Goal: Check status

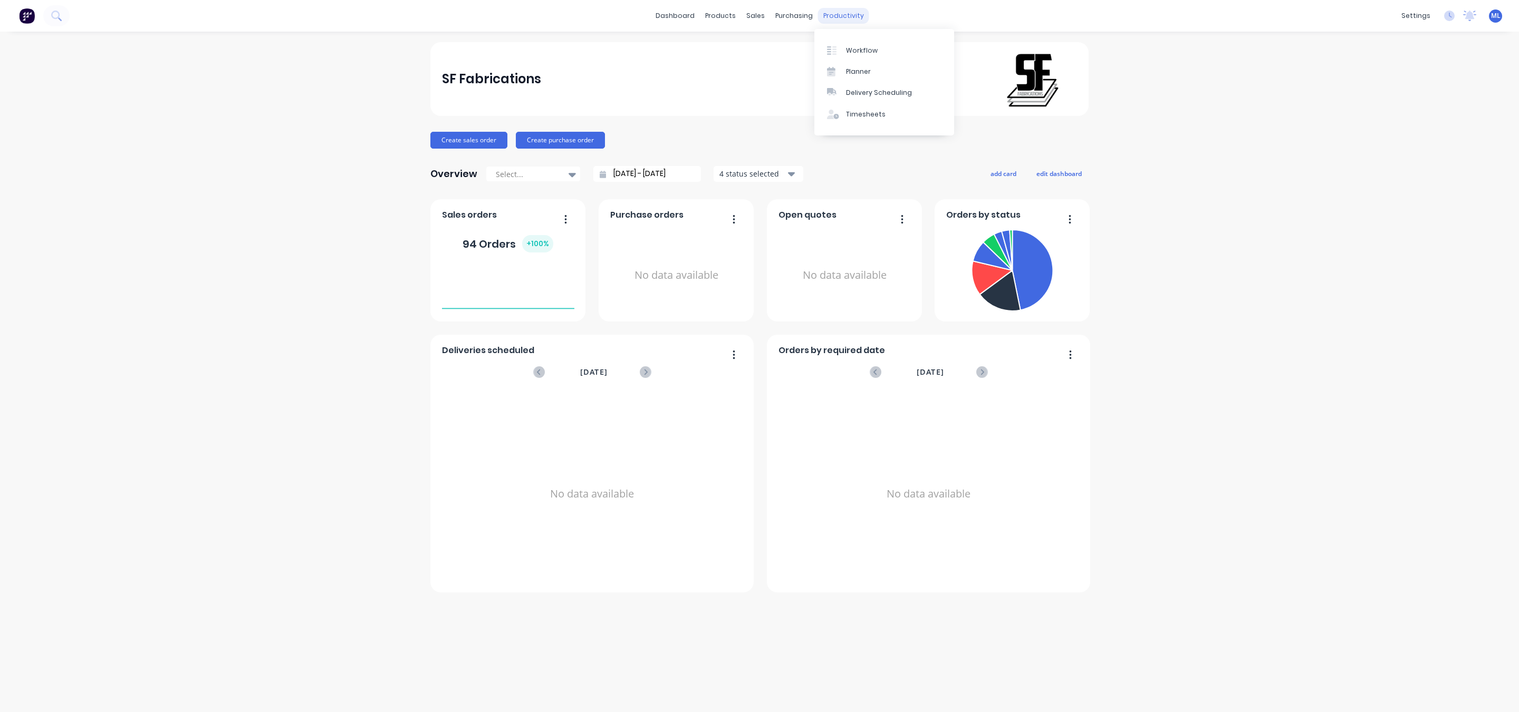
click at [833, 13] on div "productivity" at bounding box center [843, 16] width 51 height 16
click at [832, 47] on icon at bounding box center [831, 50] width 9 height 9
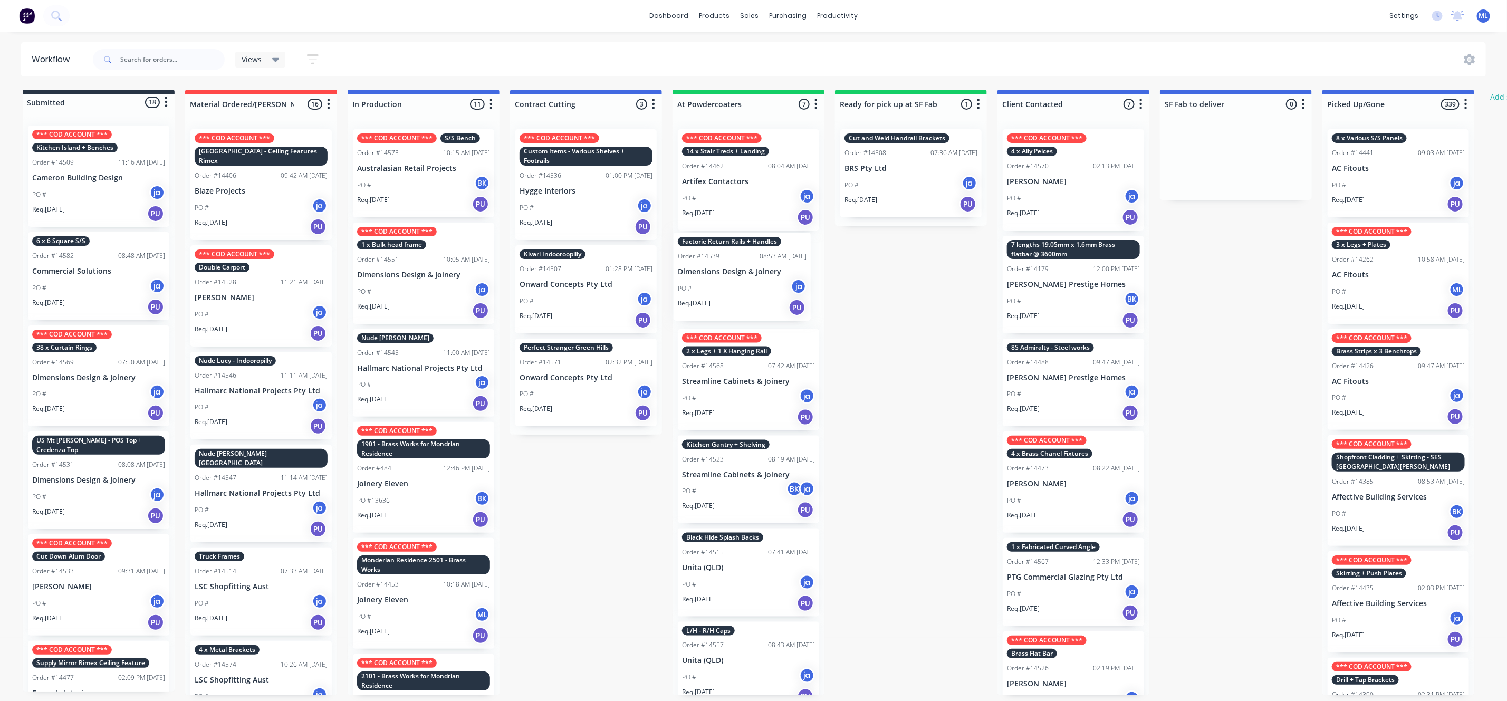
drag, startPoint x: 731, startPoint y: 303, endPoint x: 730, endPoint y: 297, distance: 5.5
click at [730, 297] on div "*** COD ACCOUNT *** 14 x Stair Treds + Landing Order #14462 08:04 AM 21/07/25 A…" at bounding box center [748, 408] width 152 height 574
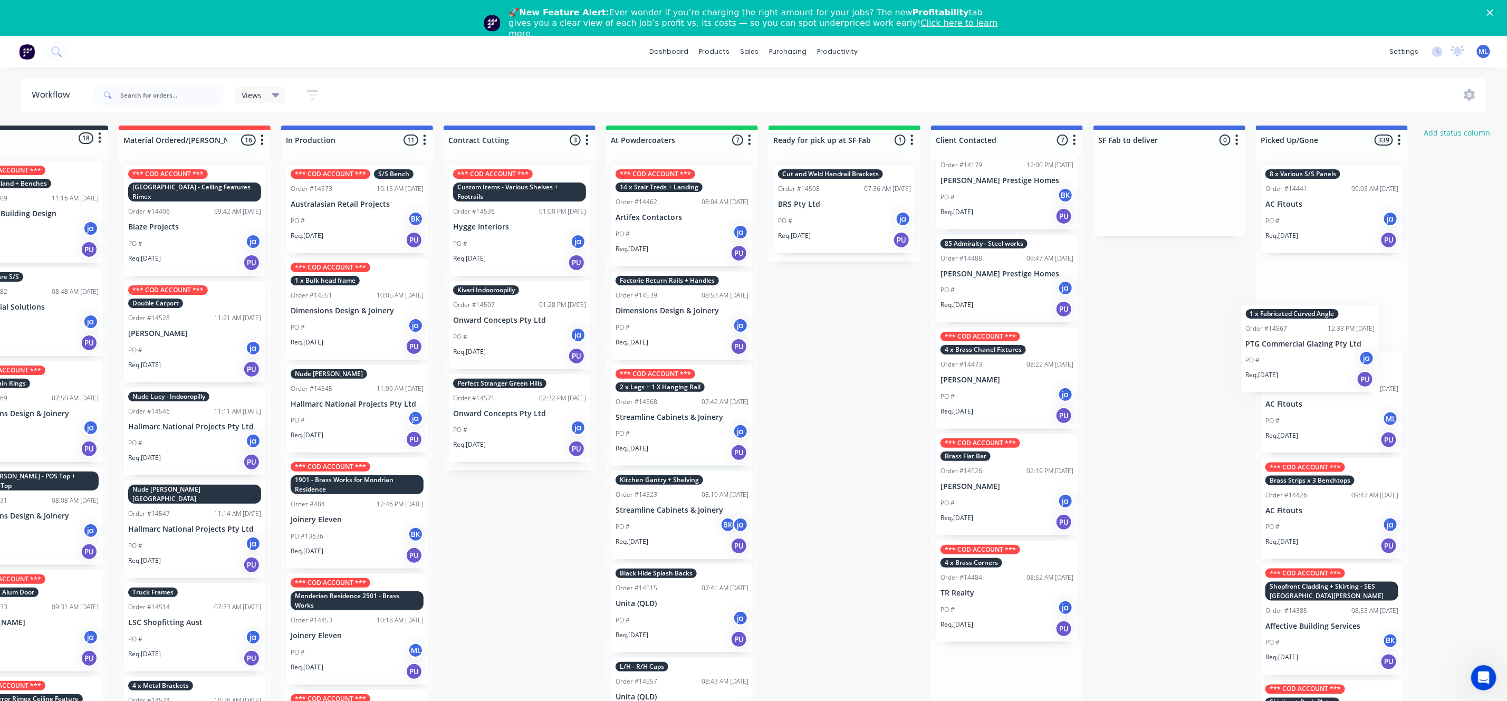
drag, startPoint x: 1046, startPoint y: 472, endPoint x: 1276, endPoint y: 323, distance: 273.7
click at [1290, 330] on div "Submitted 18 Status colour #273444 hex #273444 Save Cancel Summaries Total orde…" at bounding box center [805, 428] width 1759 height 605
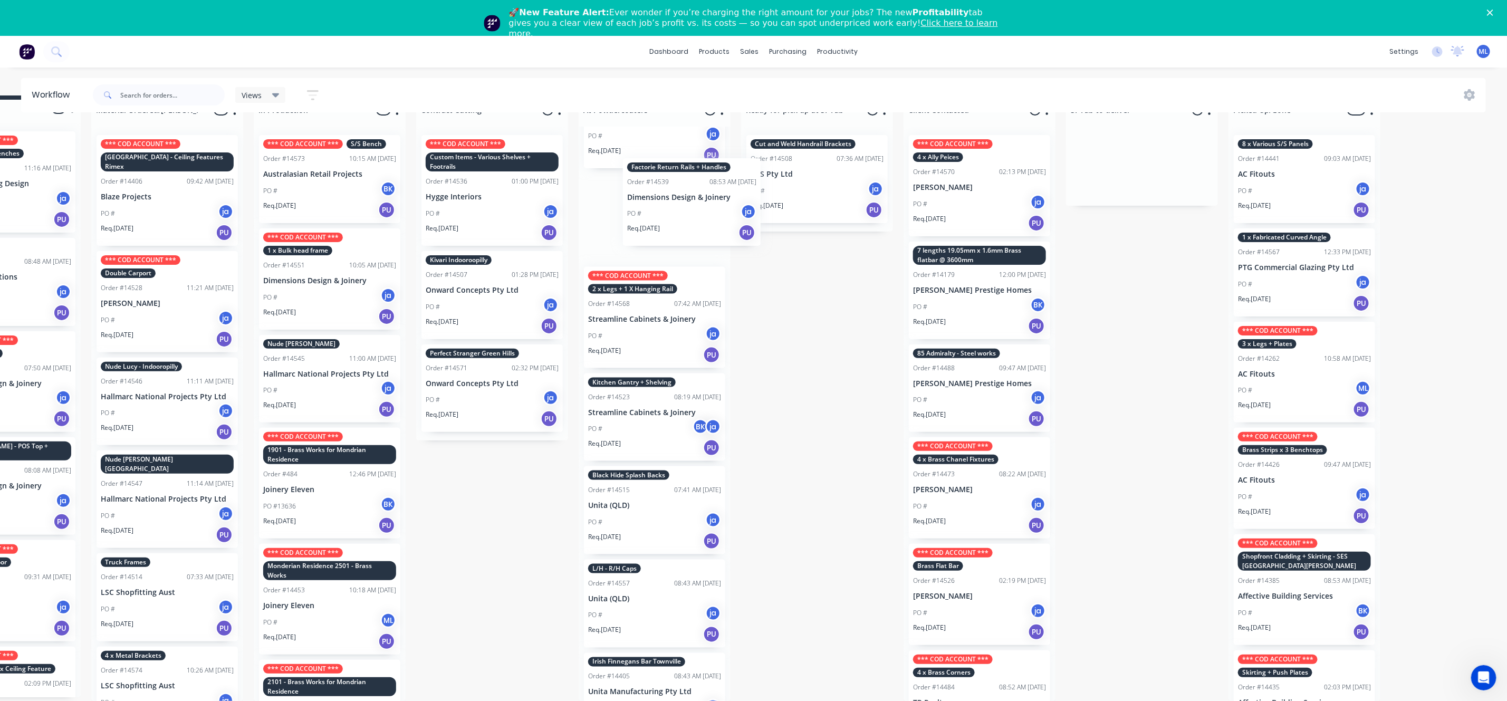
scroll to position [65, 0]
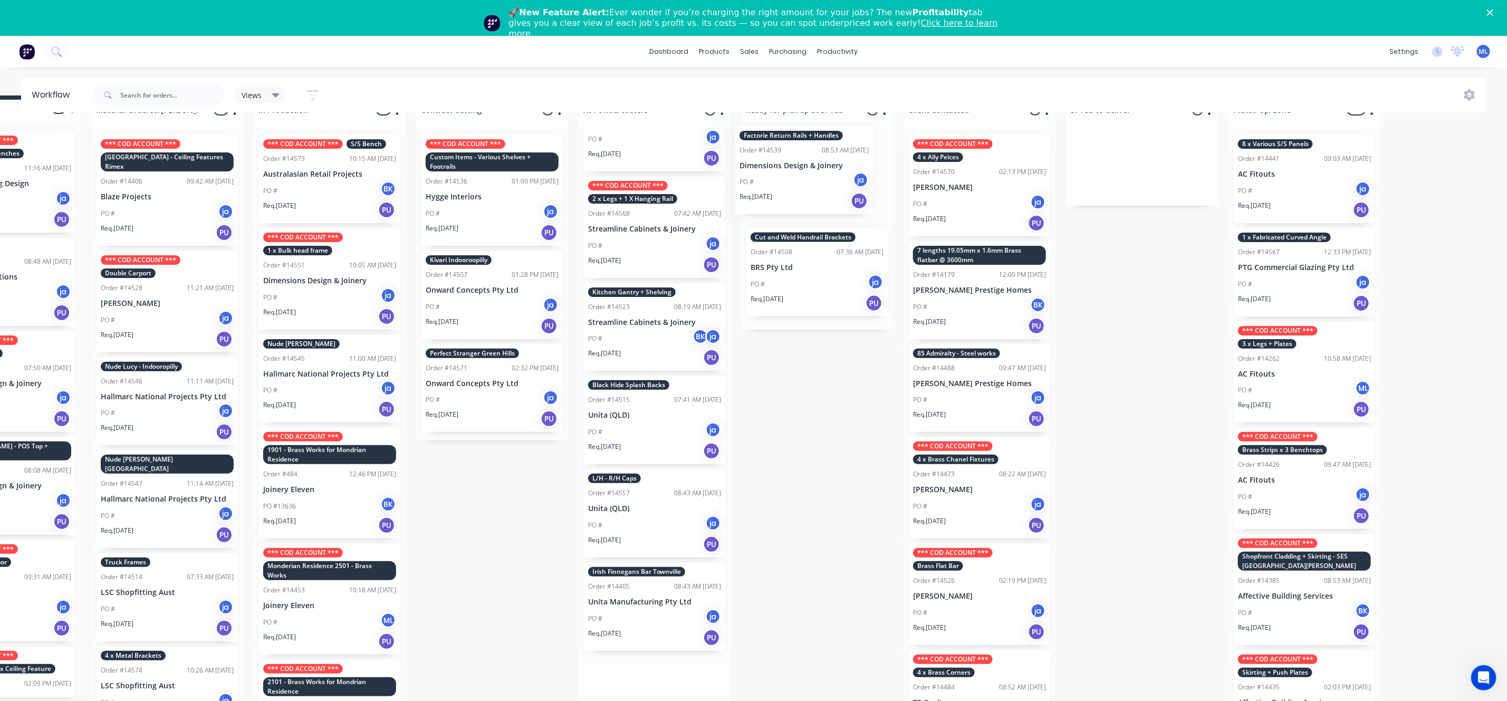
drag, startPoint x: 654, startPoint y: 201, endPoint x: 812, endPoint y: 173, distance: 160.7
click at [812, 173] on div "Submitted 18 Status colour #273444 hex #273444 Save Cancel Summaries Total orde…" at bounding box center [777, 397] width 1759 height 605
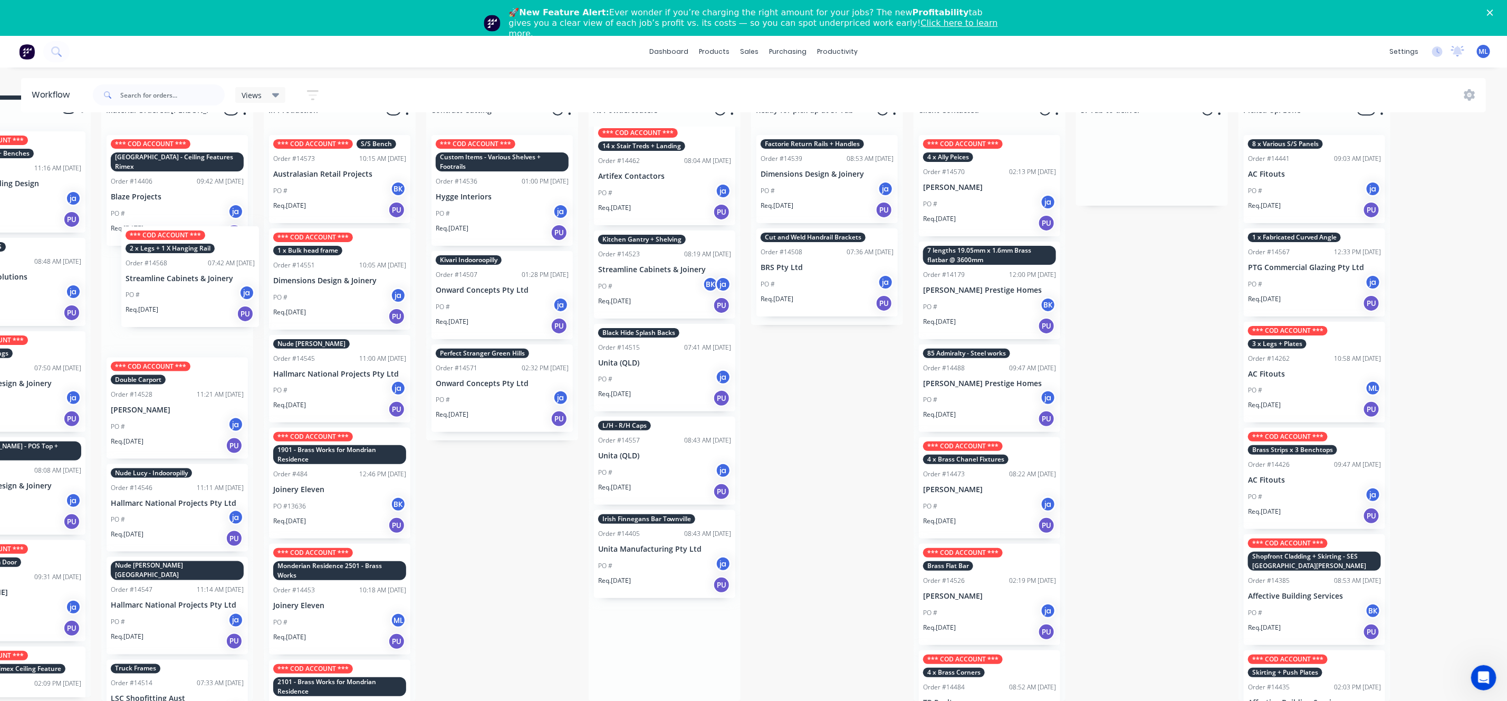
scroll to position [42, 0]
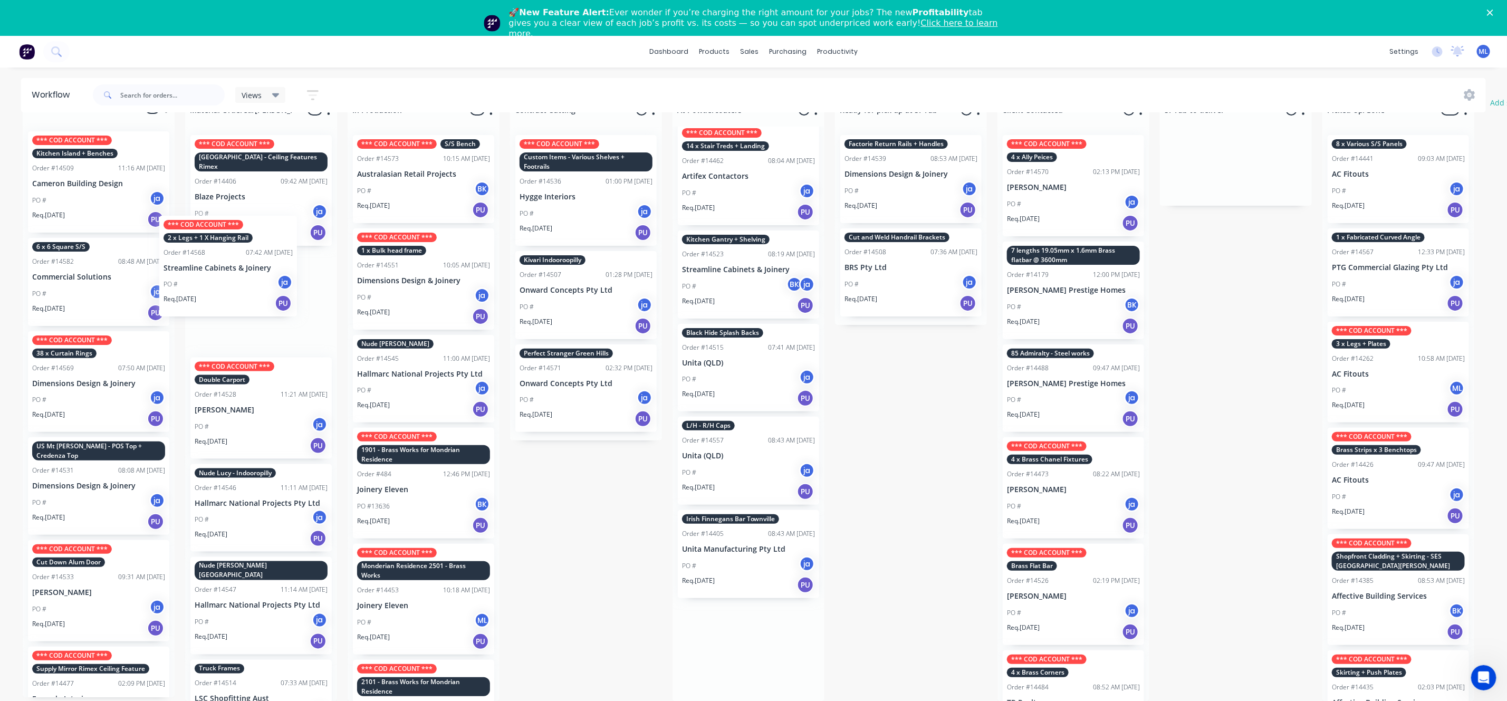
drag, startPoint x: 658, startPoint y: 287, endPoint x: 233, endPoint y: 283, distance: 425.1
click at [232, 283] on div "Submitted 18 Status colour #273444 hex #273444 Save Cancel Summaries Total orde…" at bounding box center [871, 397] width 1759 height 605
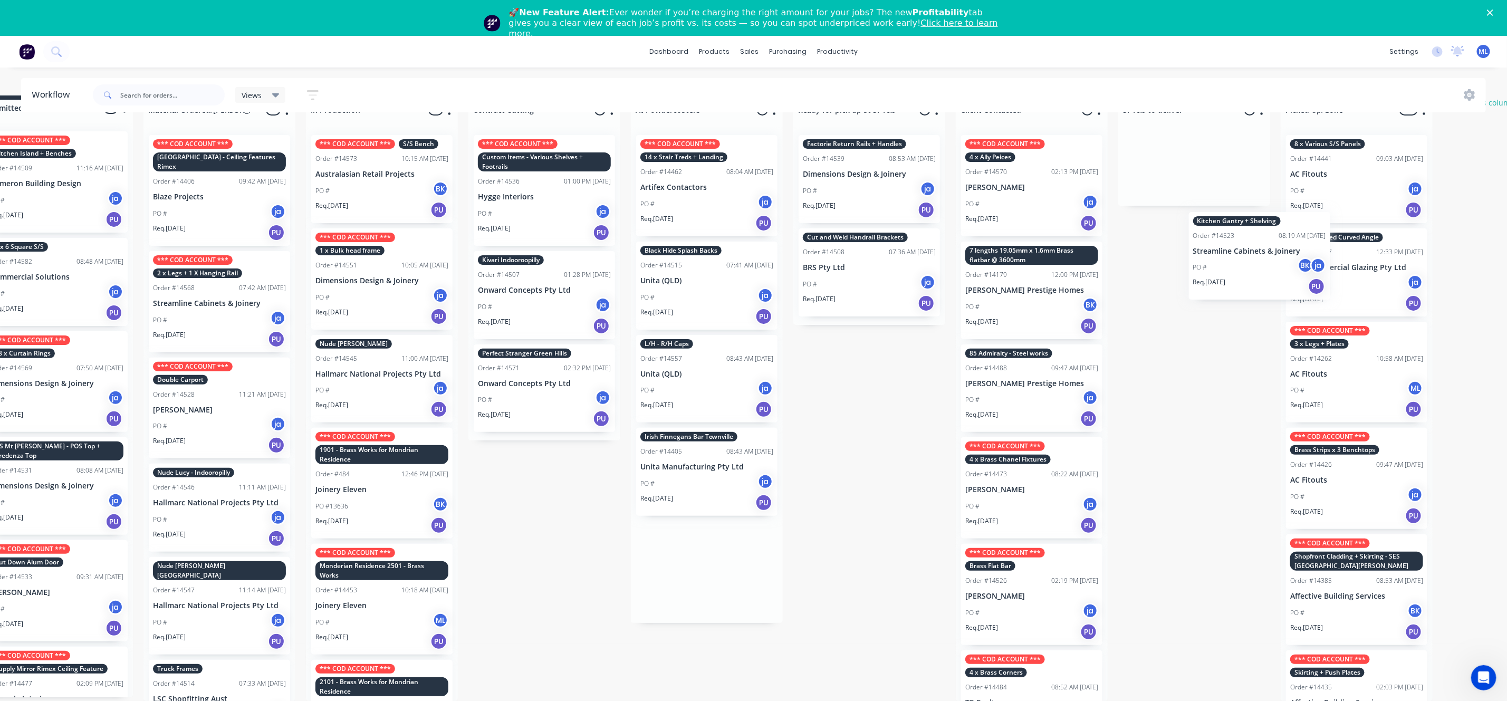
scroll to position [42, 73]
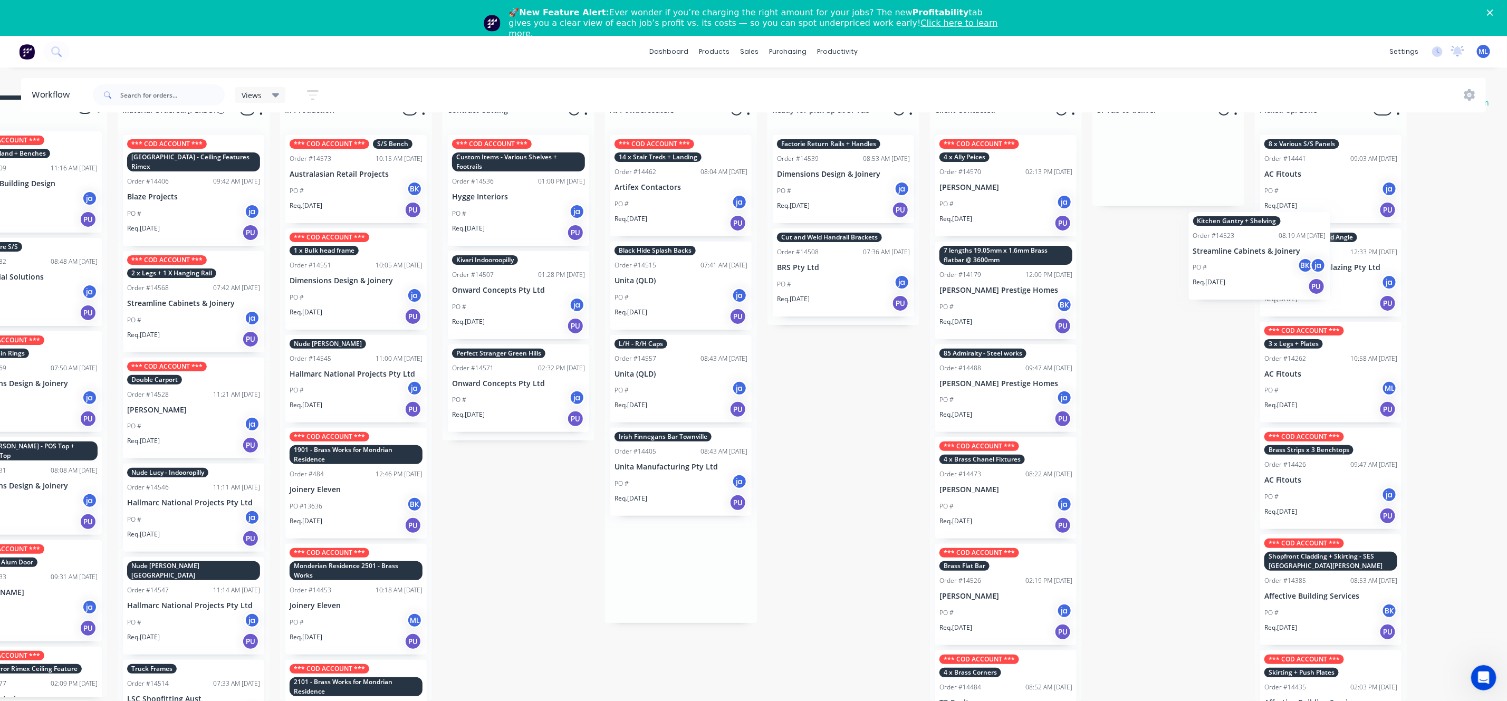
drag, startPoint x: 736, startPoint y: 274, endPoint x: 1250, endPoint y: 258, distance: 514.9
click at [1250, 258] on div "Submitted 18 Status colour #273444 hex #273444 Save Cancel Summaries Total orde…" at bounding box center [803, 397] width 1759 height 605
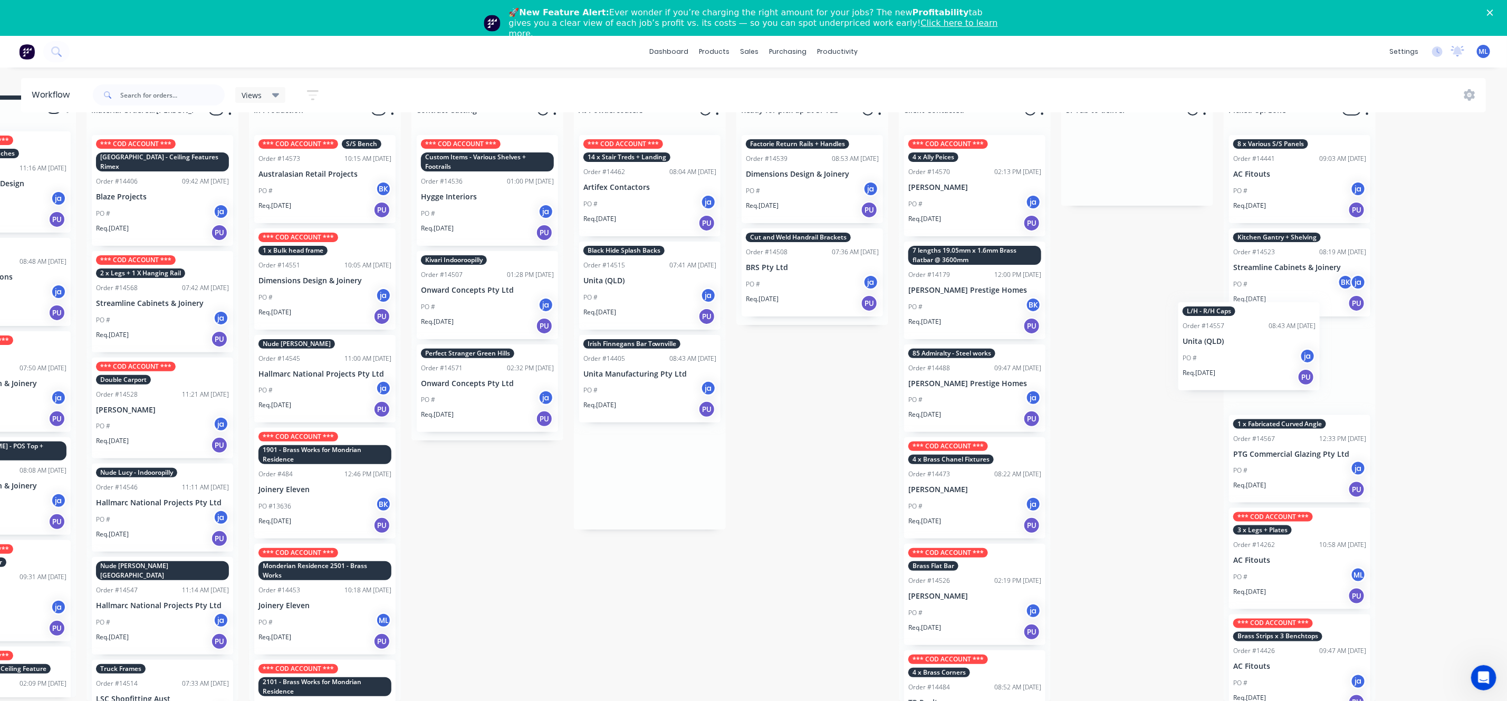
scroll to position [42, 113]
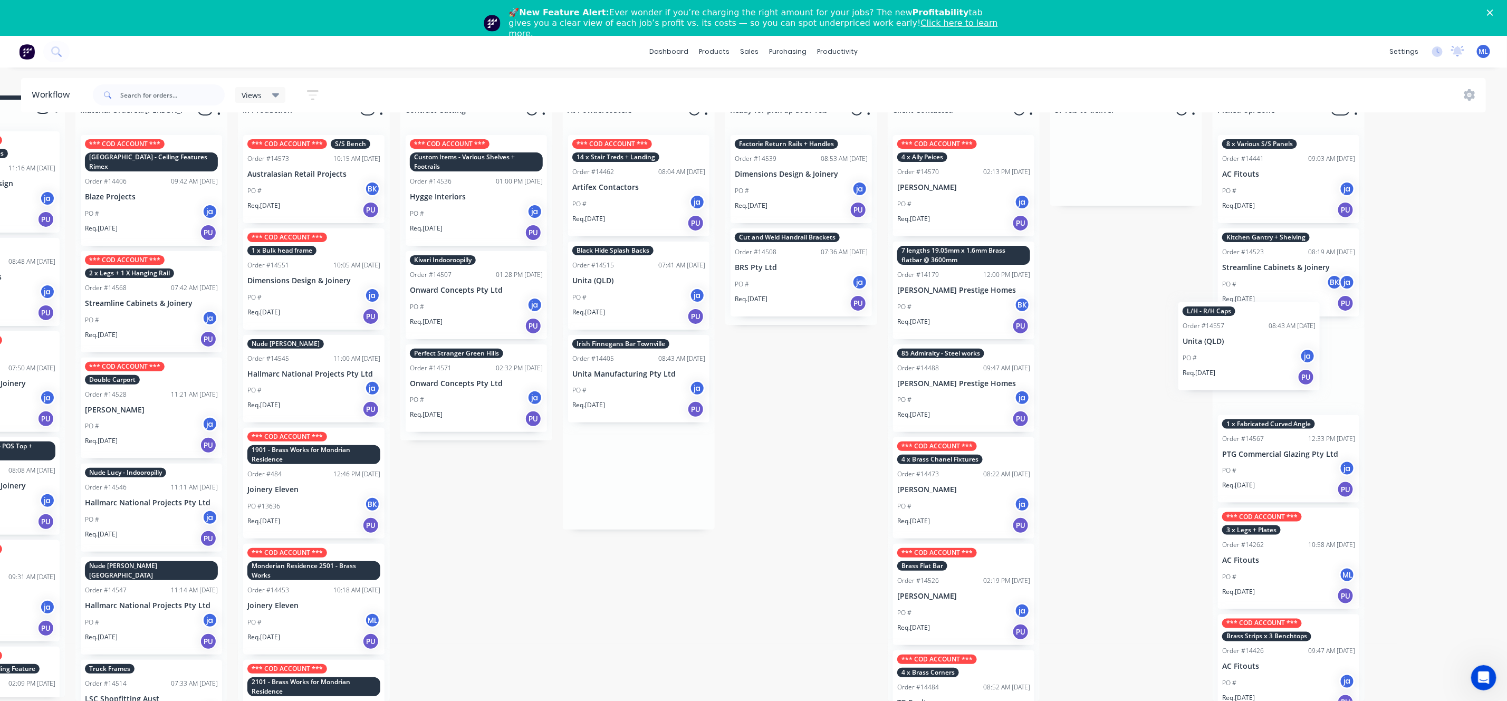
drag, startPoint x: 665, startPoint y: 373, endPoint x: 1241, endPoint y: 353, distance: 576.2
click at [1241, 353] on div "Submitted 18 Status colour #273444 hex #273444 Save Cancel Summaries Total orde…" at bounding box center [761, 397] width 1759 height 605
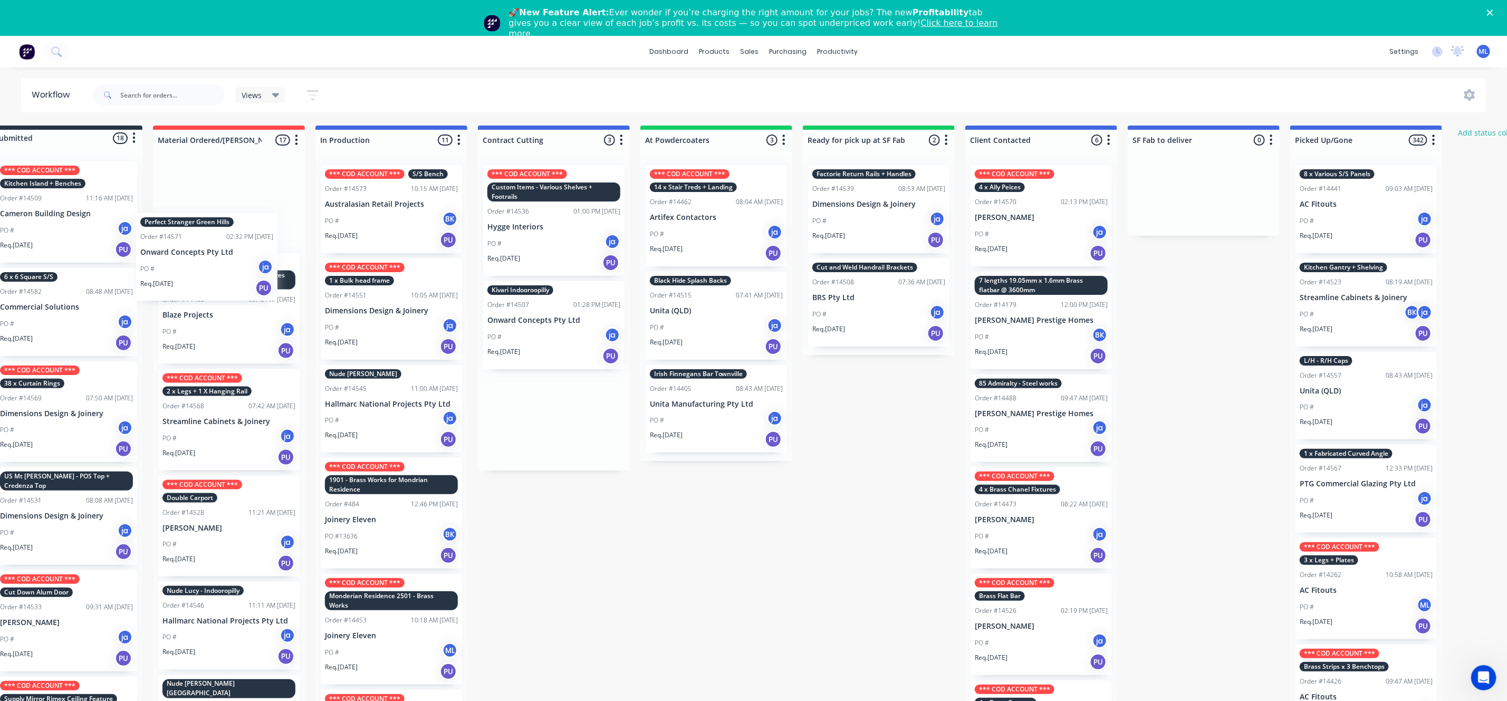
scroll to position [0, 0]
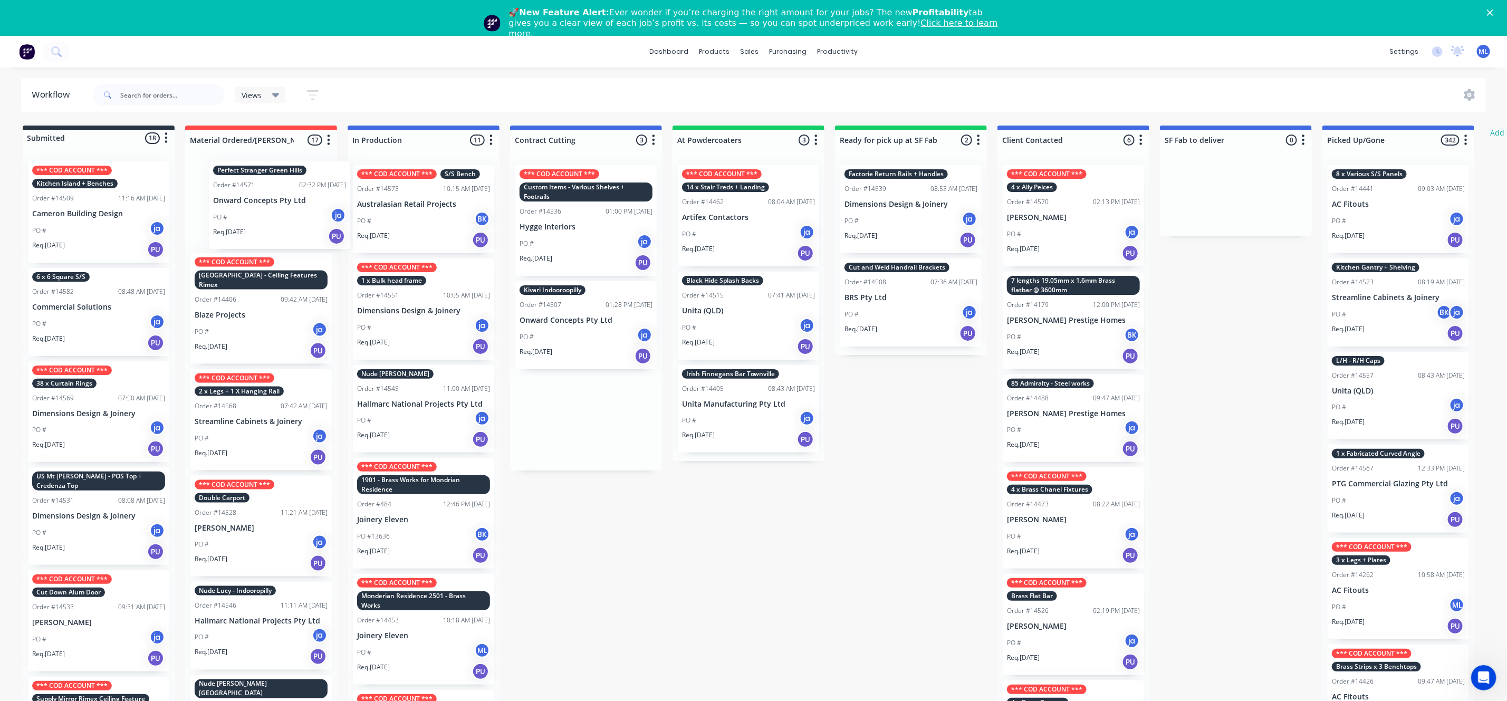
drag, startPoint x: 457, startPoint y: 413, endPoint x: 252, endPoint y: 198, distance: 298.0
click at [255, 199] on div "Submitted 18 Status colour #273444 hex #273444 Save Cancel Summaries Total orde…" at bounding box center [871, 428] width 1759 height 605
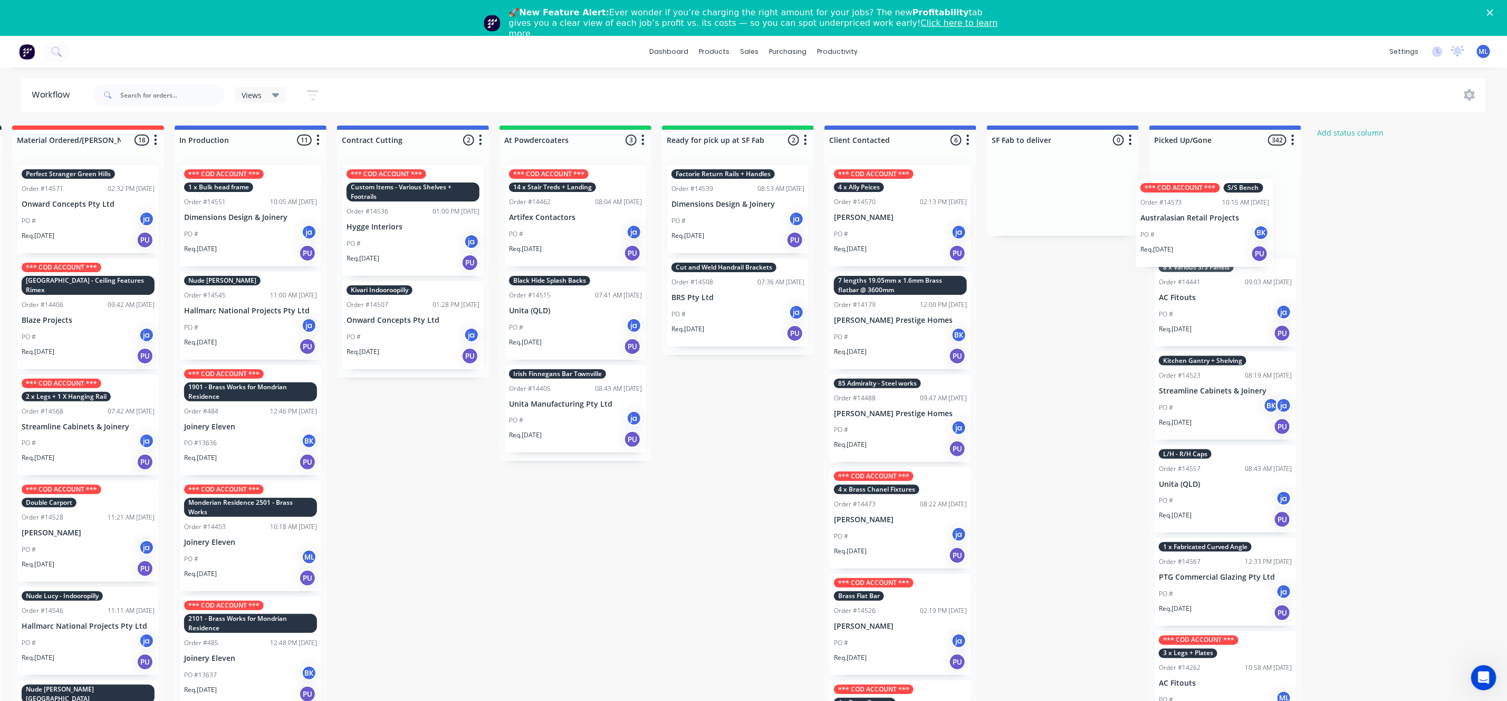
drag, startPoint x: 428, startPoint y: 214, endPoint x: 1200, endPoint y: 224, distance: 772.1
click at [1201, 225] on div "Submitted 18 Status colour #273444 hex #273444 Save Cancel Summaries Total orde…" at bounding box center [698, 428] width 1759 height 605
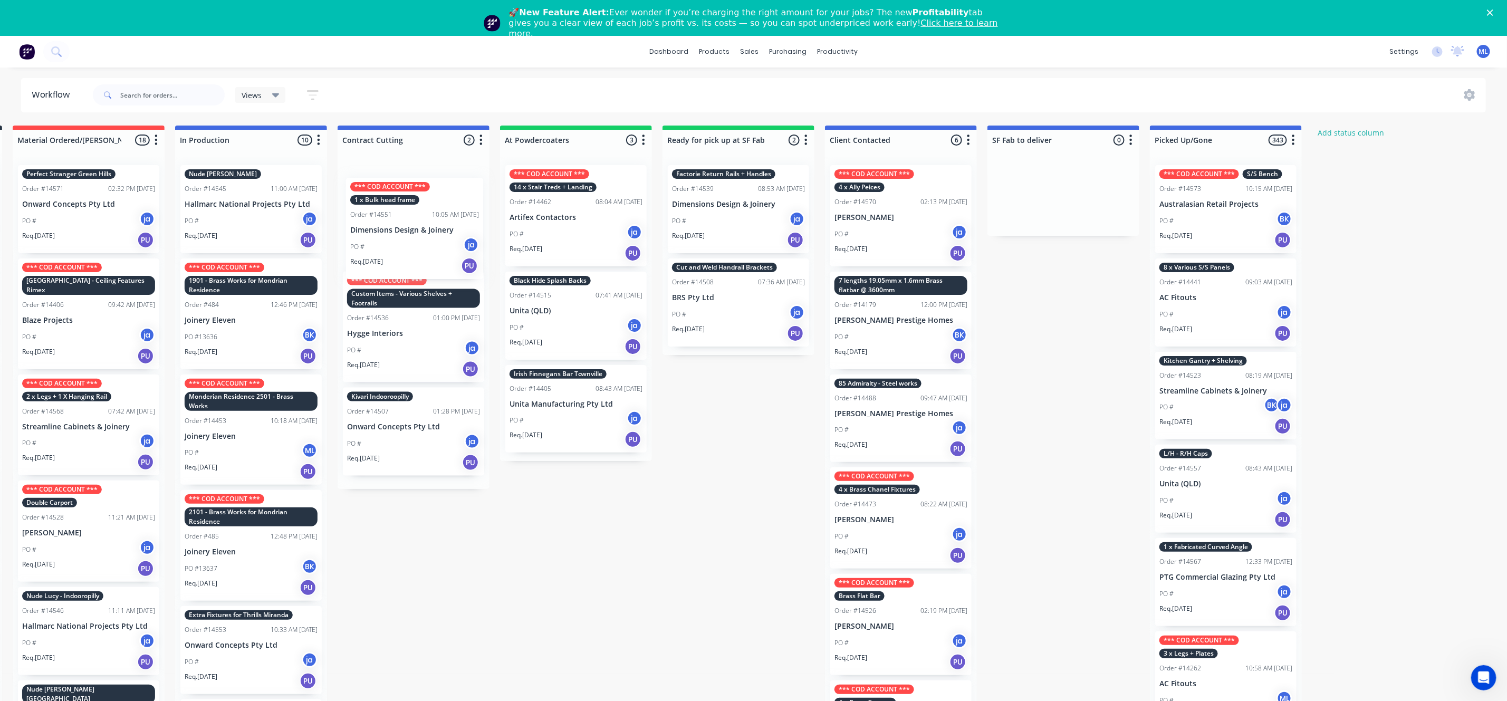
scroll to position [0, 171]
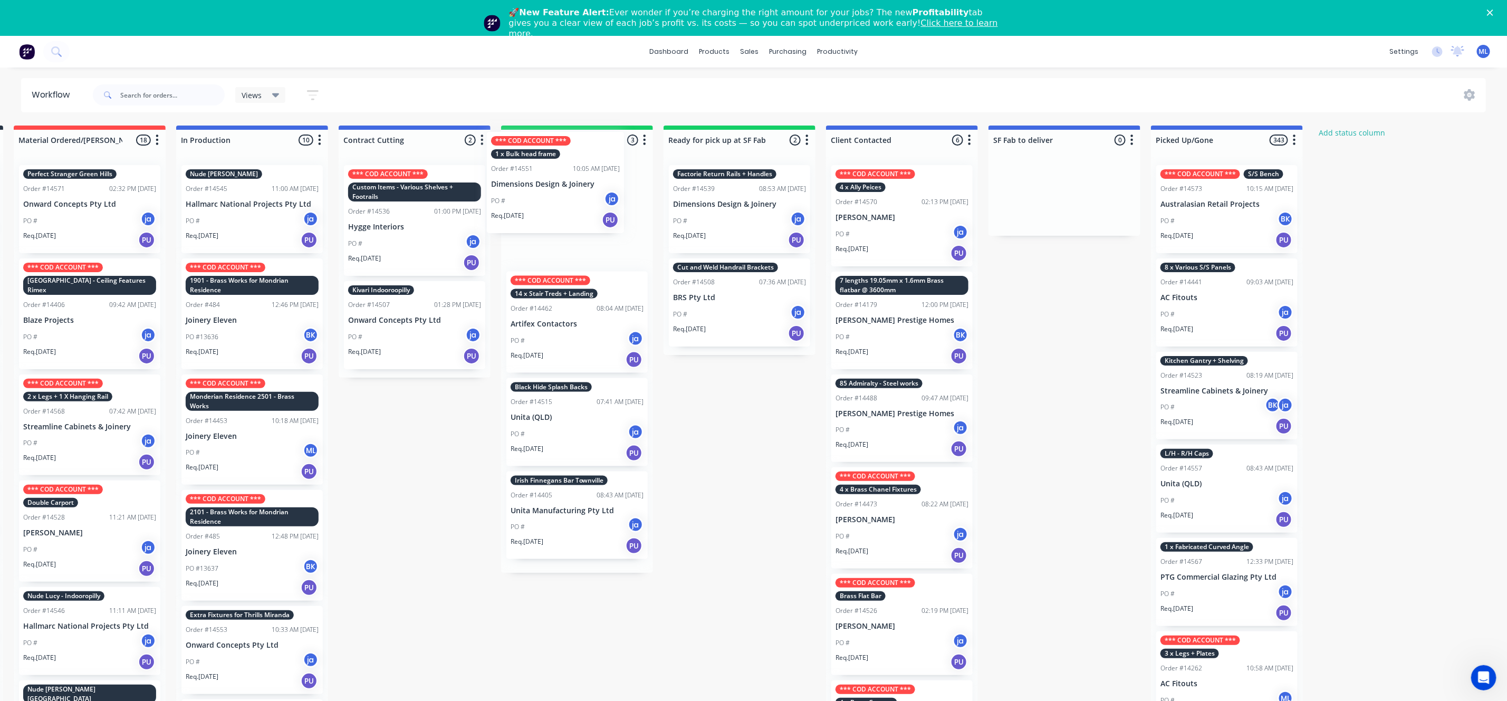
drag, startPoint x: 247, startPoint y: 231, endPoint x: 559, endPoint y: 196, distance: 313.6
click at [562, 197] on div "Submitted 18 Status colour #273444 hex #273444 Save Cancel Summaries Total orde…" at bounding box center [700, 428] width 1759 height 605
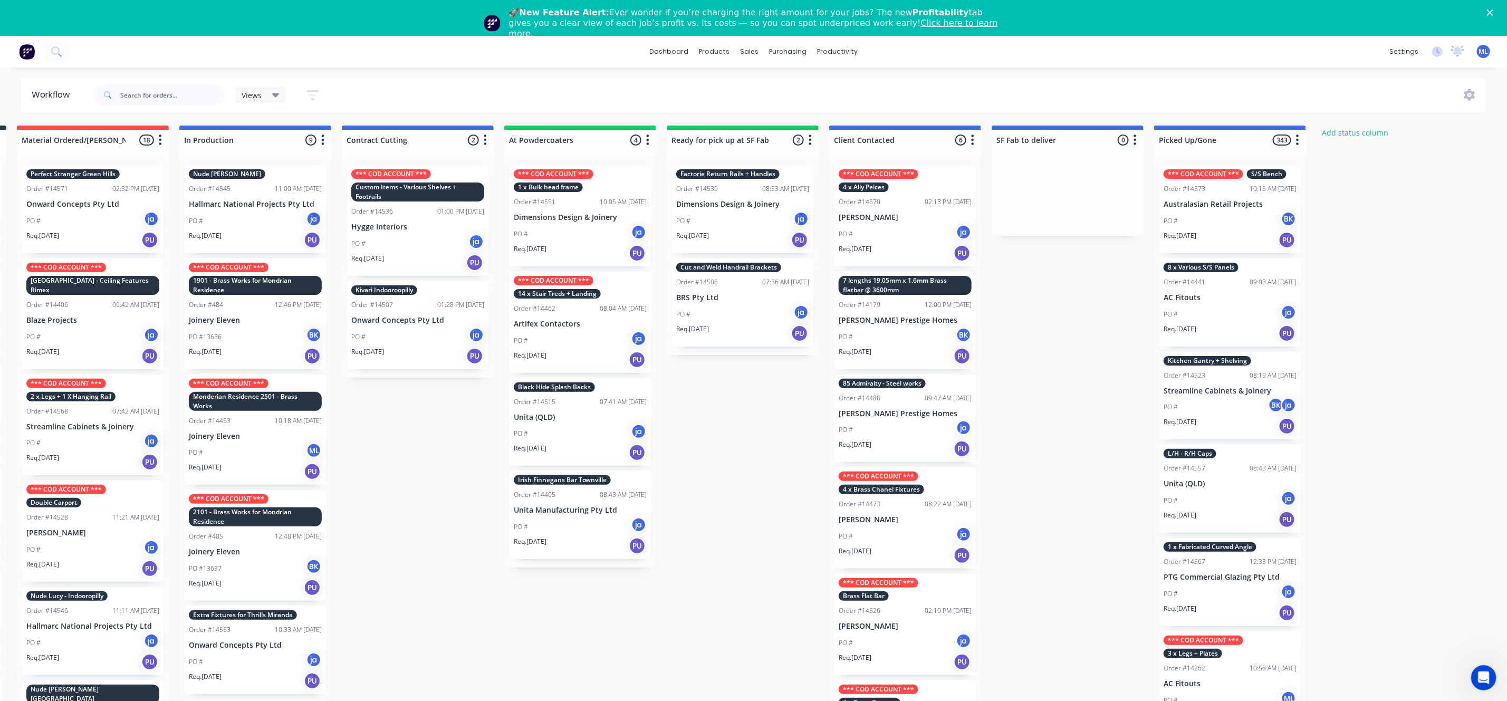
scroll to position [0, 167]
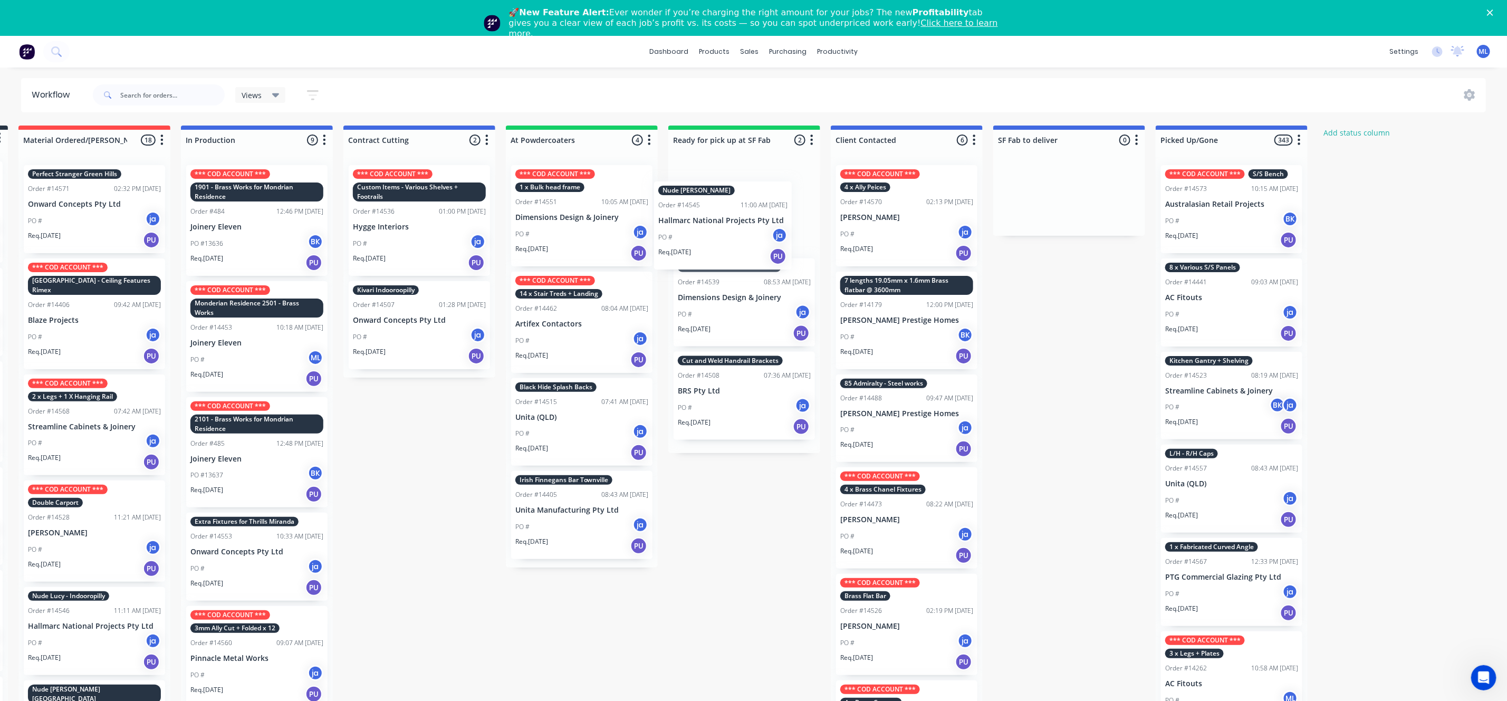
drag, startPoint x: 221, startPoint y: 213, endPoint x: 709, endPoint y: 228, distance: 487.5
click at [709, 228] on div "Submitted 18 Status colour #273444 hex #273444 Save Cancel Summaries Total orde…" at bounding box center [704, 428] width 1759 height 605
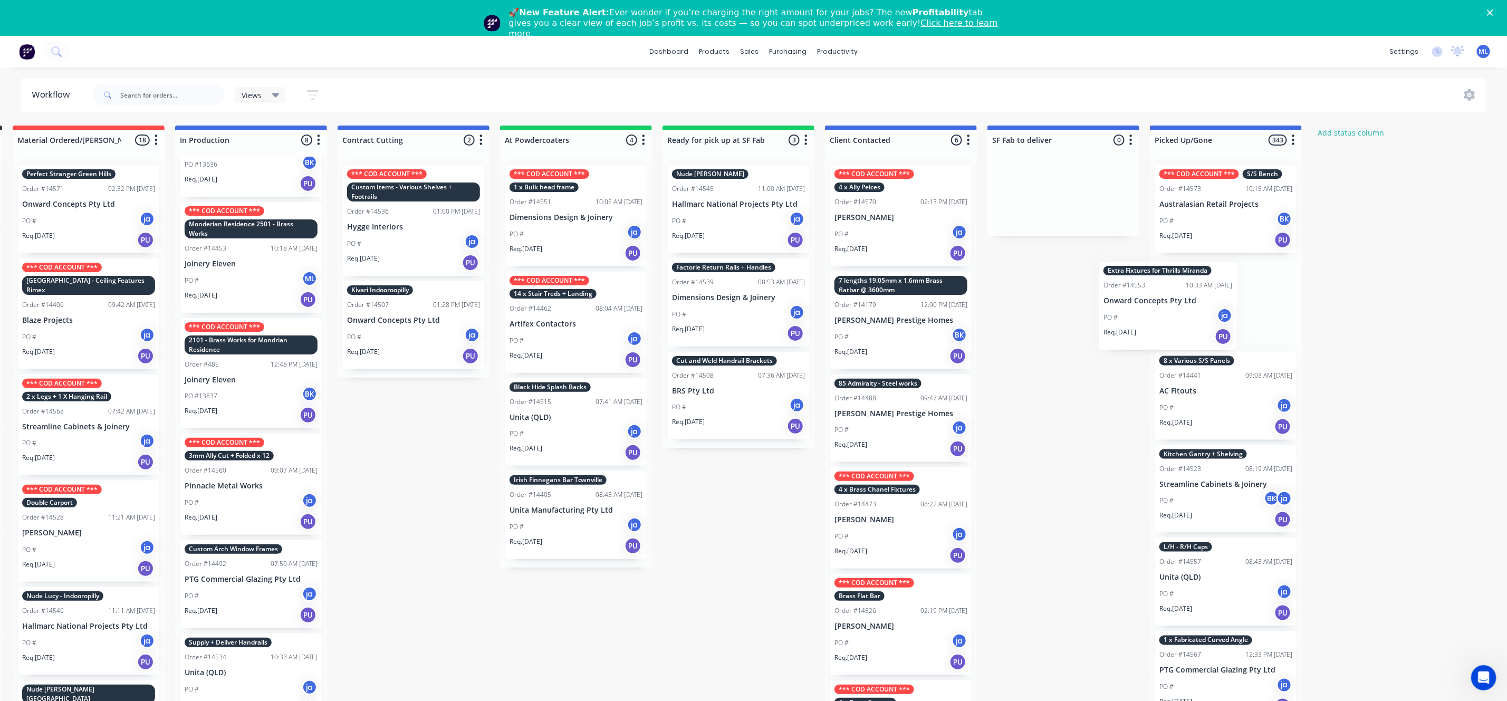
drag, startPoint x: 253, startPoint y: 487, endPoint x: 1187, endPoint y: 272, distance: 958.4
click at [1187, 277] on div "Submitted 18 Status colour #273444 hex #273444 Save Cancel Summaries Total orde…" at bounding box center [699, 428] width 1759 height 605
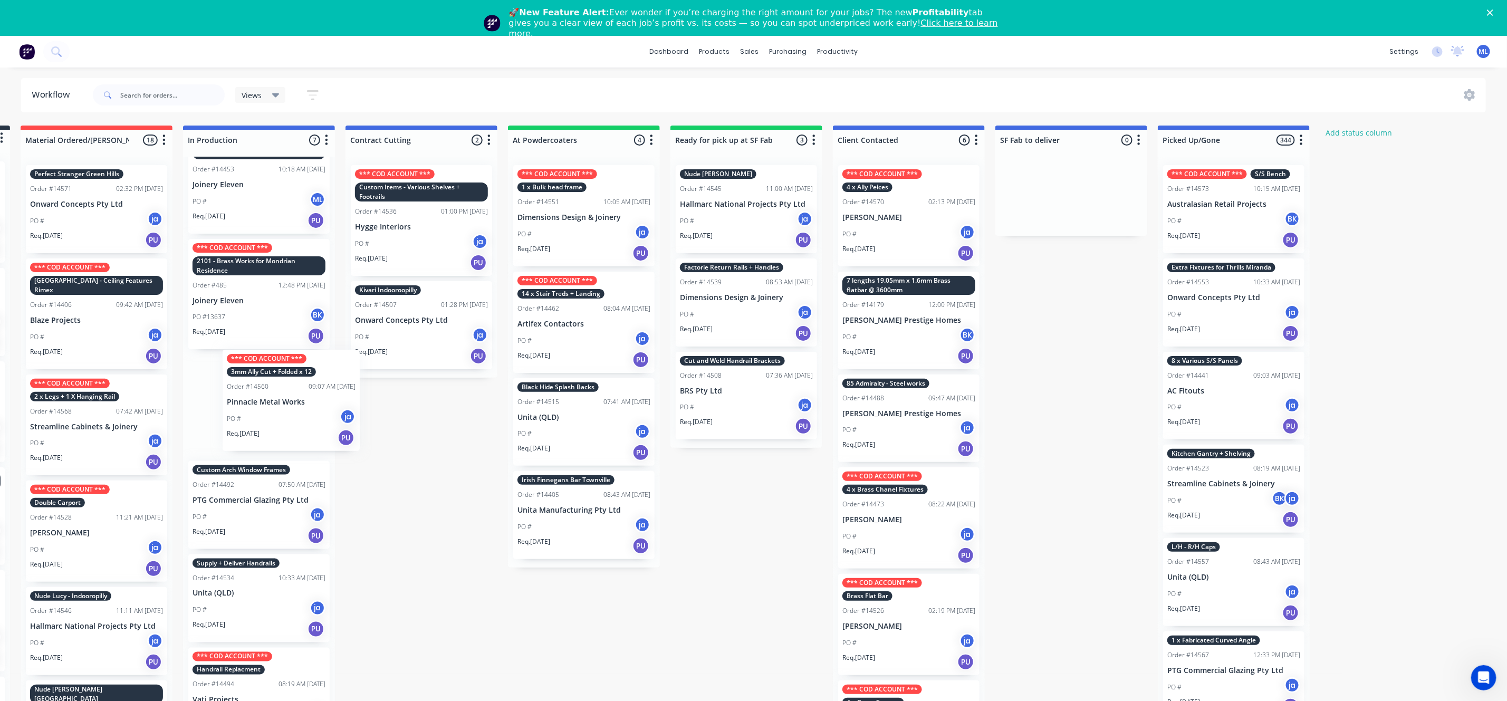
scroll to position [0, 163]
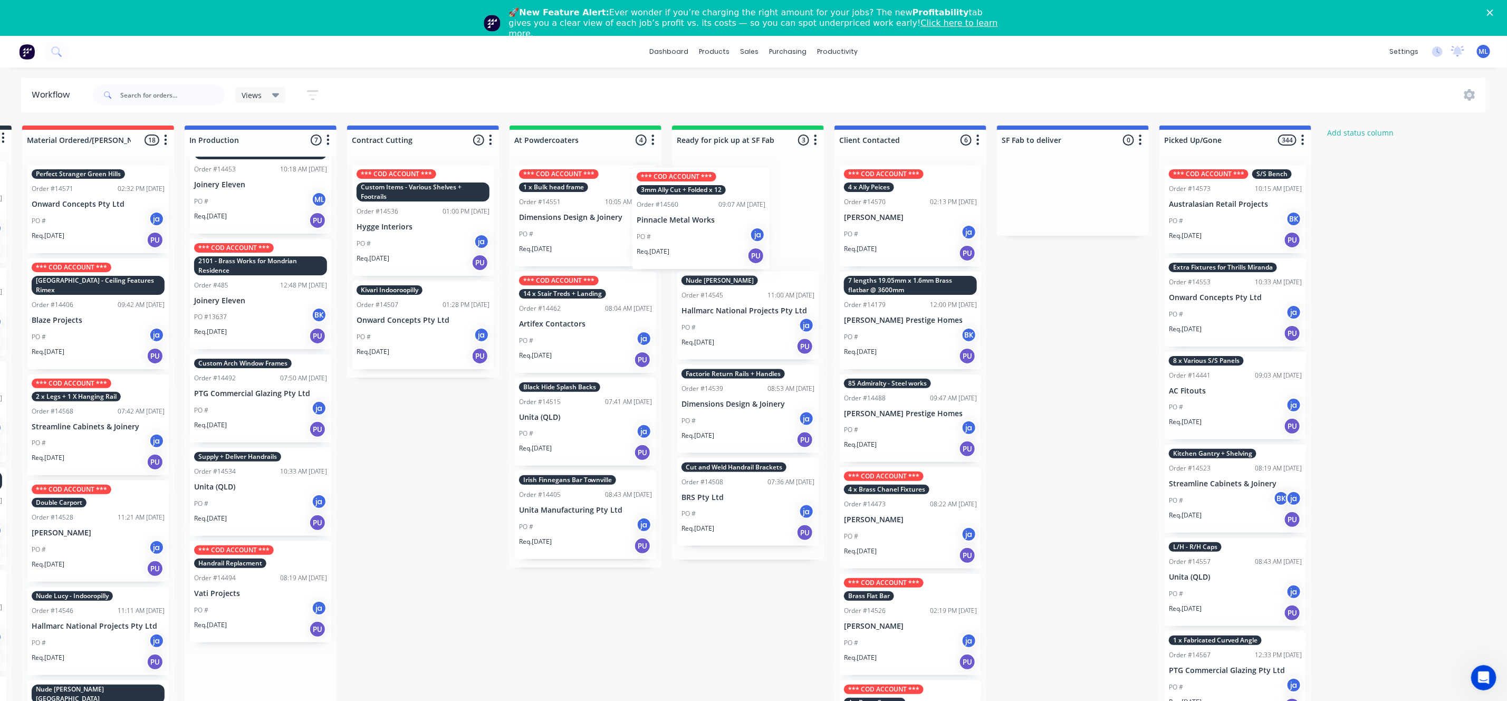
drag, startPoint x: 257, startPoint y: 425, endPoint x: 716, endPoint y: 236, distance: 495.9
click at [716, 236] on div "Submitted 18 Status colour #273444 hex #273444 Save Cancel Summaries Total orde…" at bounding box center [708, 428] width 1759 height 605
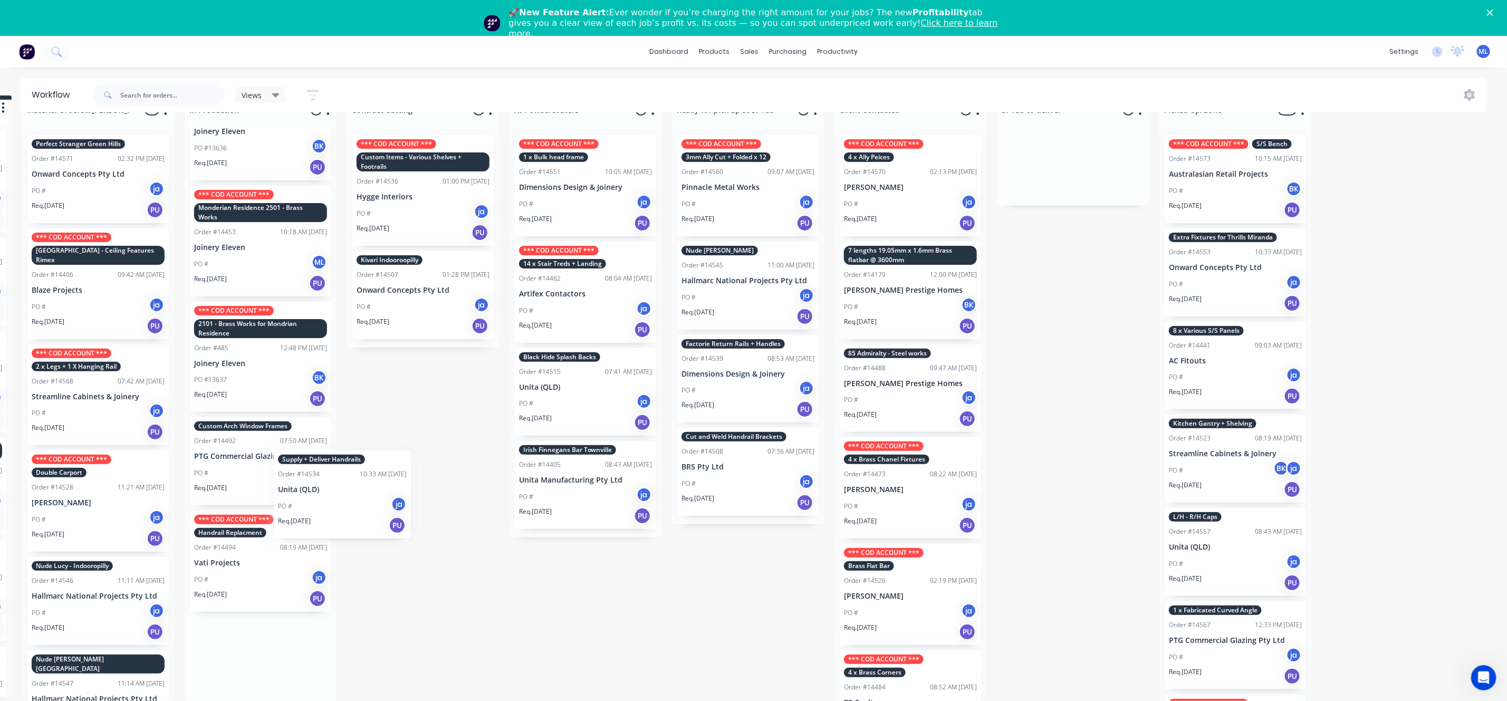
scroll to position [42, 156]
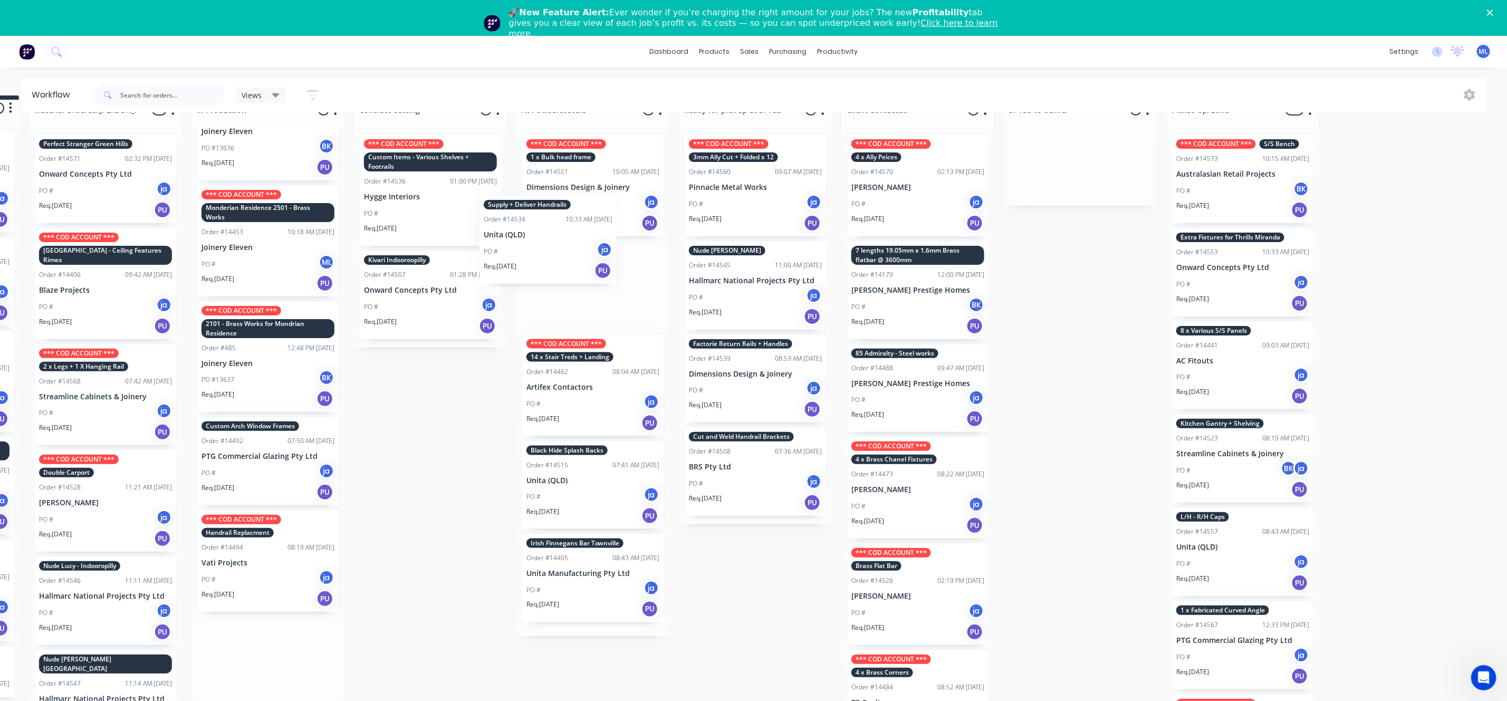
drag, startPoint x: 271, startPoint y: 543, endPoint x: 566, endPoint y: 235, distance: 427.1
click at [566, 235] on div "Submitted 18 Status colour #273444 hex #273444 Save Cancel Summaries Total orde…" at bounding box center [716, 397] width 1759 height 605
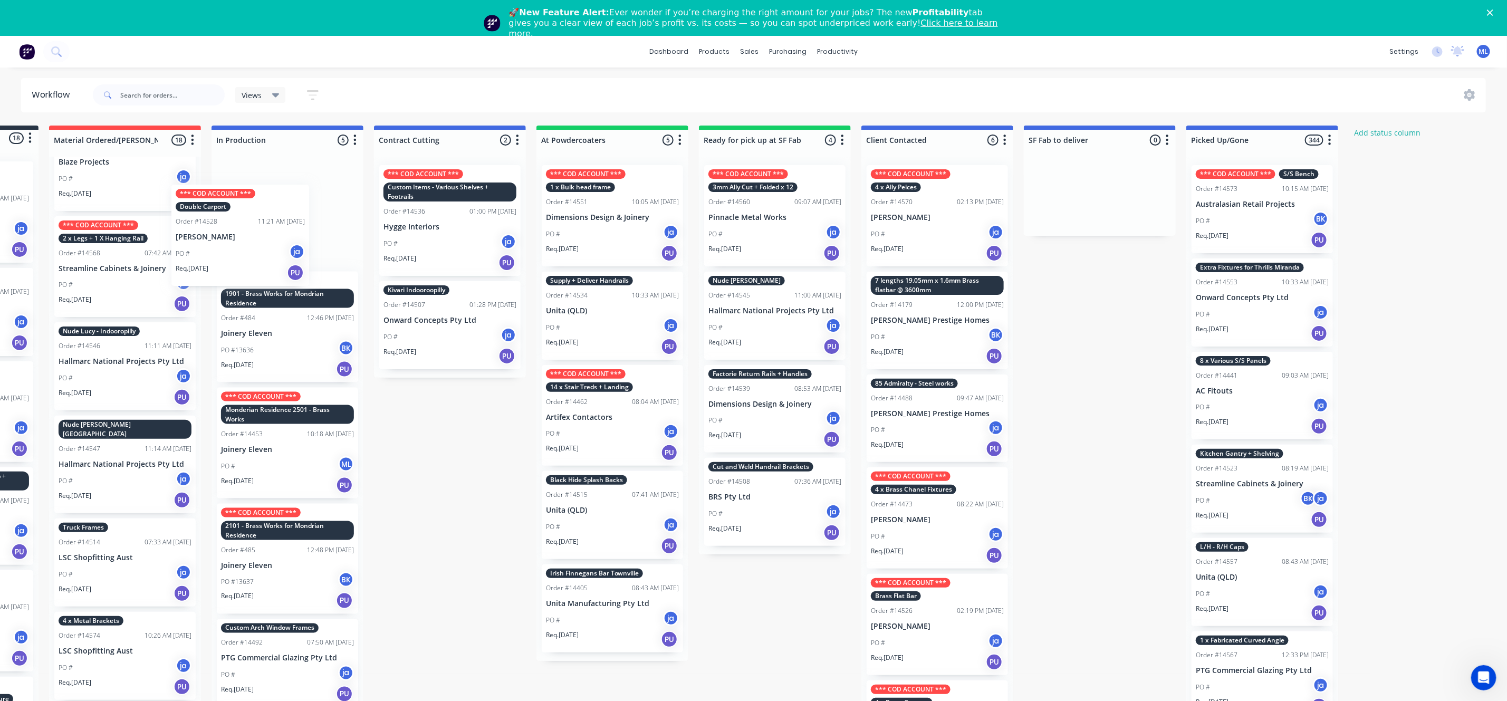
scroll to position [0, 133]
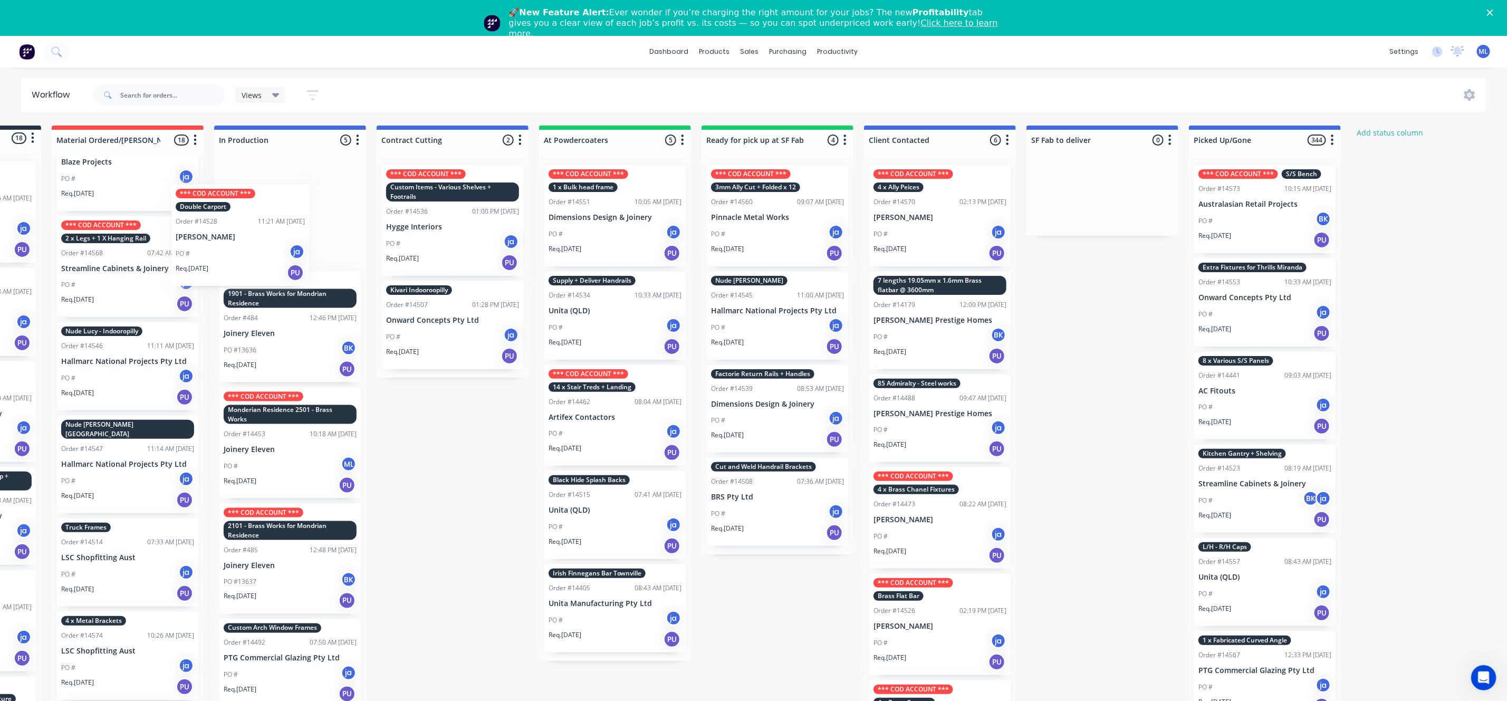
drag, startPoint x: 105, startPoint y: 361, endPoint x: 249, endPoint y: 225, distance: 198.1
click at [249, 225] on div "Submitted 18 Status colour #273444 hex #273444 Save Cancel Summaries Total orde…" at bounding box center [738, 428] width 1759 height 605
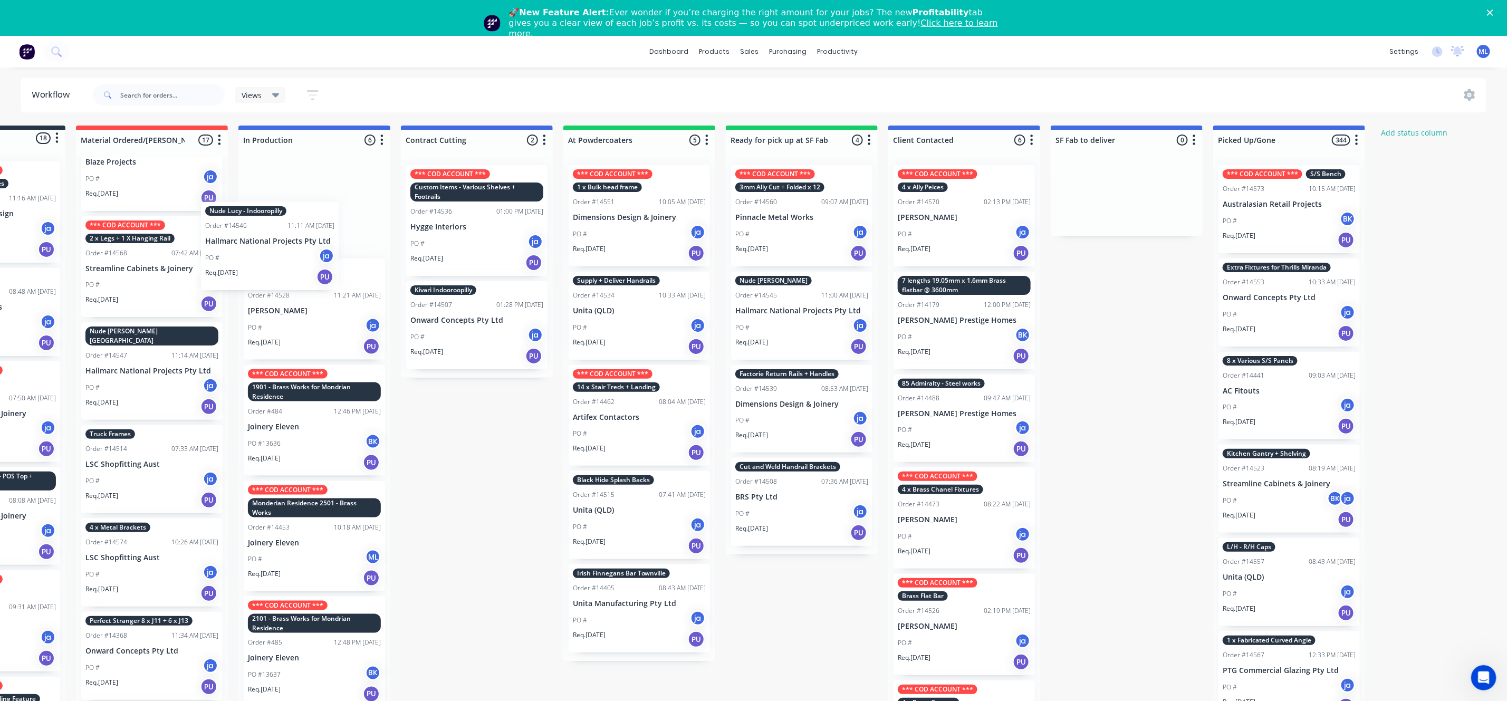
drag, startPoint x: 122, startPoint y: 362, endPoint x: 228, endPoint y: 290, distance: 128.1
click at [278, 246] on div "Submitted 18 Status colour #273444 hex #273444 Save Cancel Summaries Total orde…" at bounding box center [762, 428] width 1759 height 605
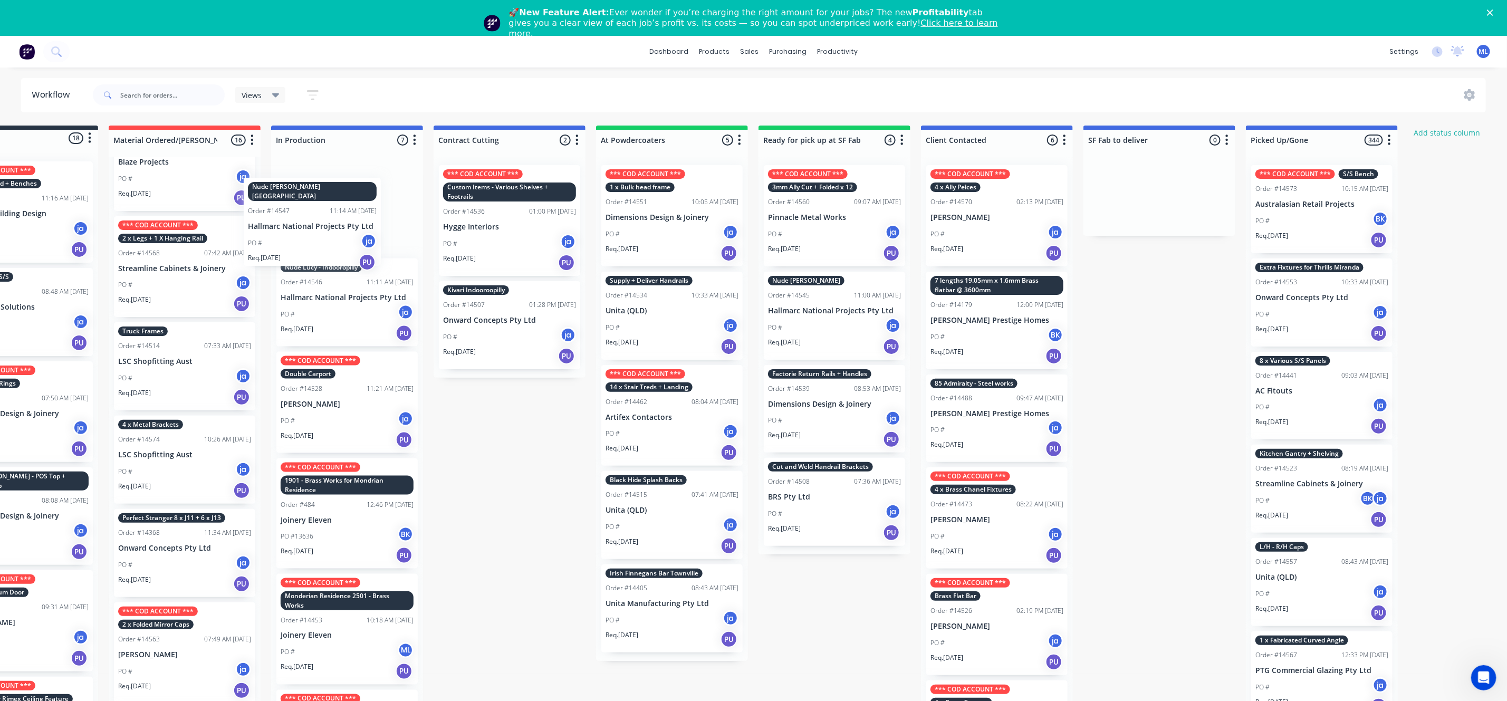
drag, startPoint x: 148, startPoint y: 369, endPoint x: 314, endPoint y: 223, distance: 220.9
click at [313, 224] on div "Submitted 18 Status colour #273444 hex #273444 Save Cancel Summaries Total orde…" at bounding box center [795, 428] width 1759 height 605
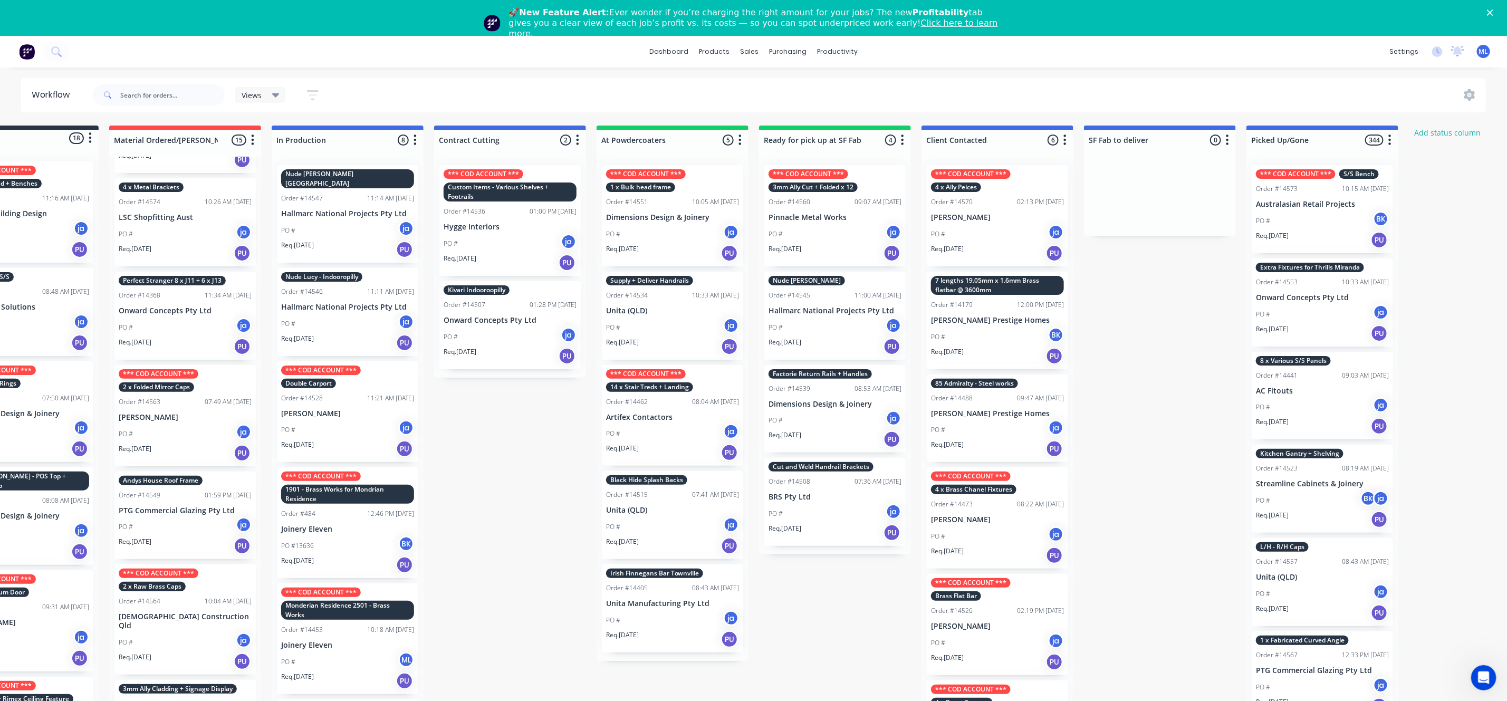
scroll to position [475, 0]
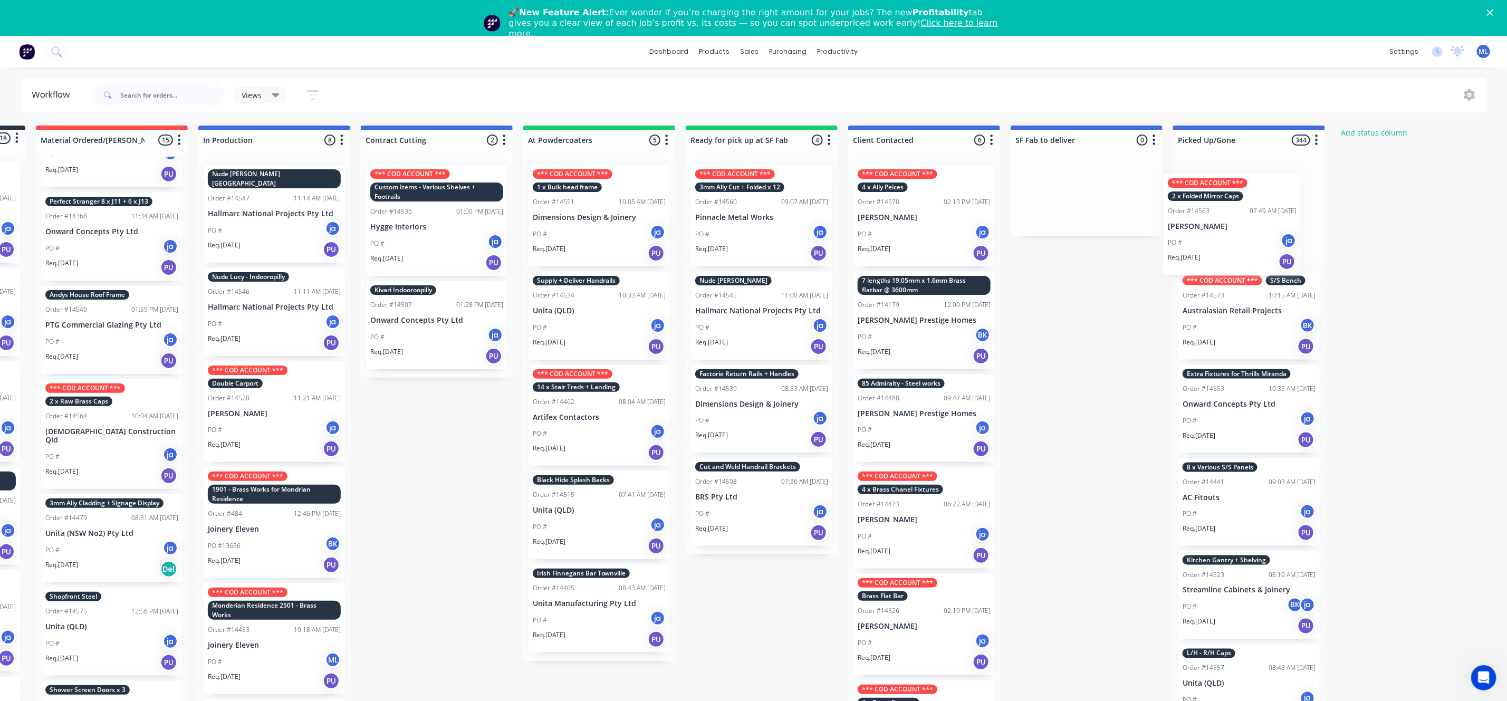
drag, startPoint x: 185, startPoint y: 334, endPoint x: 1236, endPoint y: 228, distance: 1055.8
click at [1236, 228] on div "Submitted 18 Status colour #273444 hex #273444 Save Cancel Summaries Total orde…" at bounding box center [722, 428] width 1759 height 605
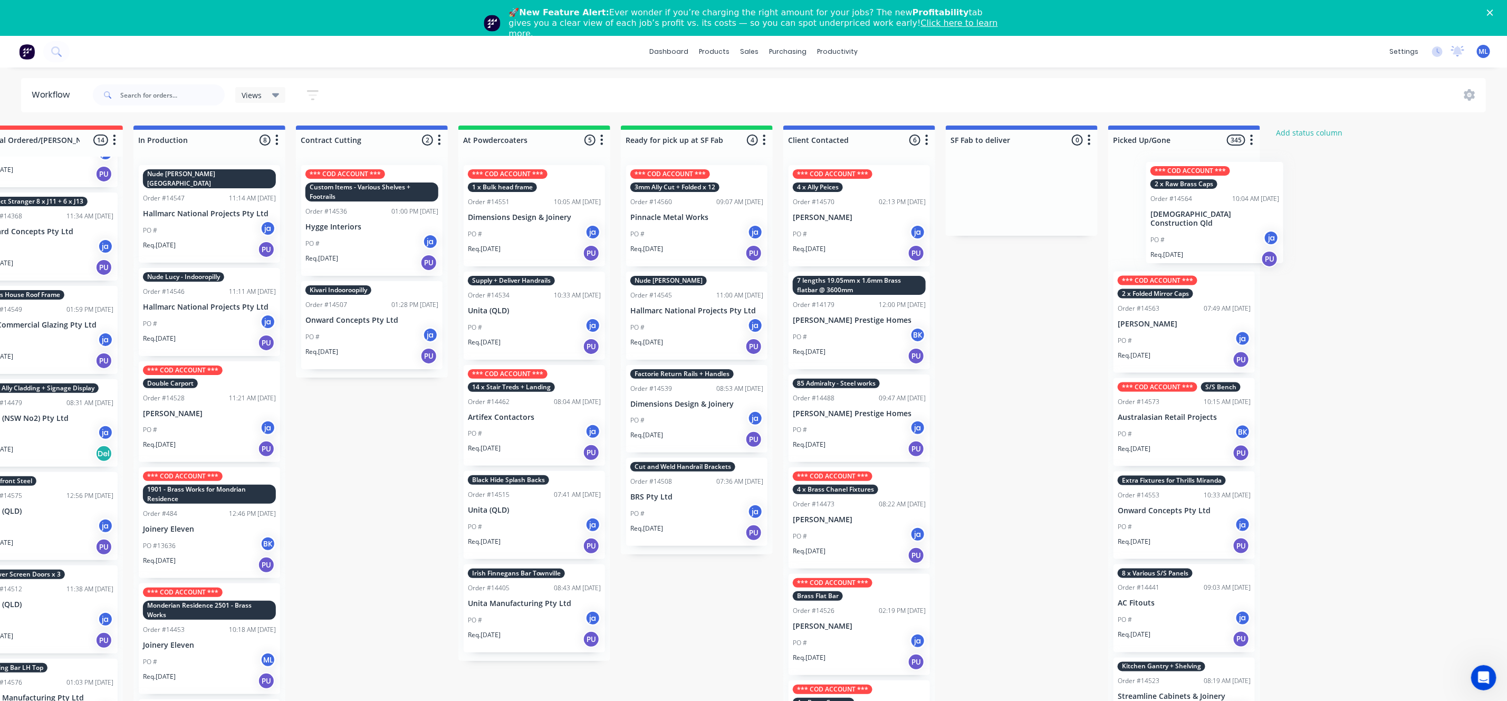
scroll to position [0, 244]
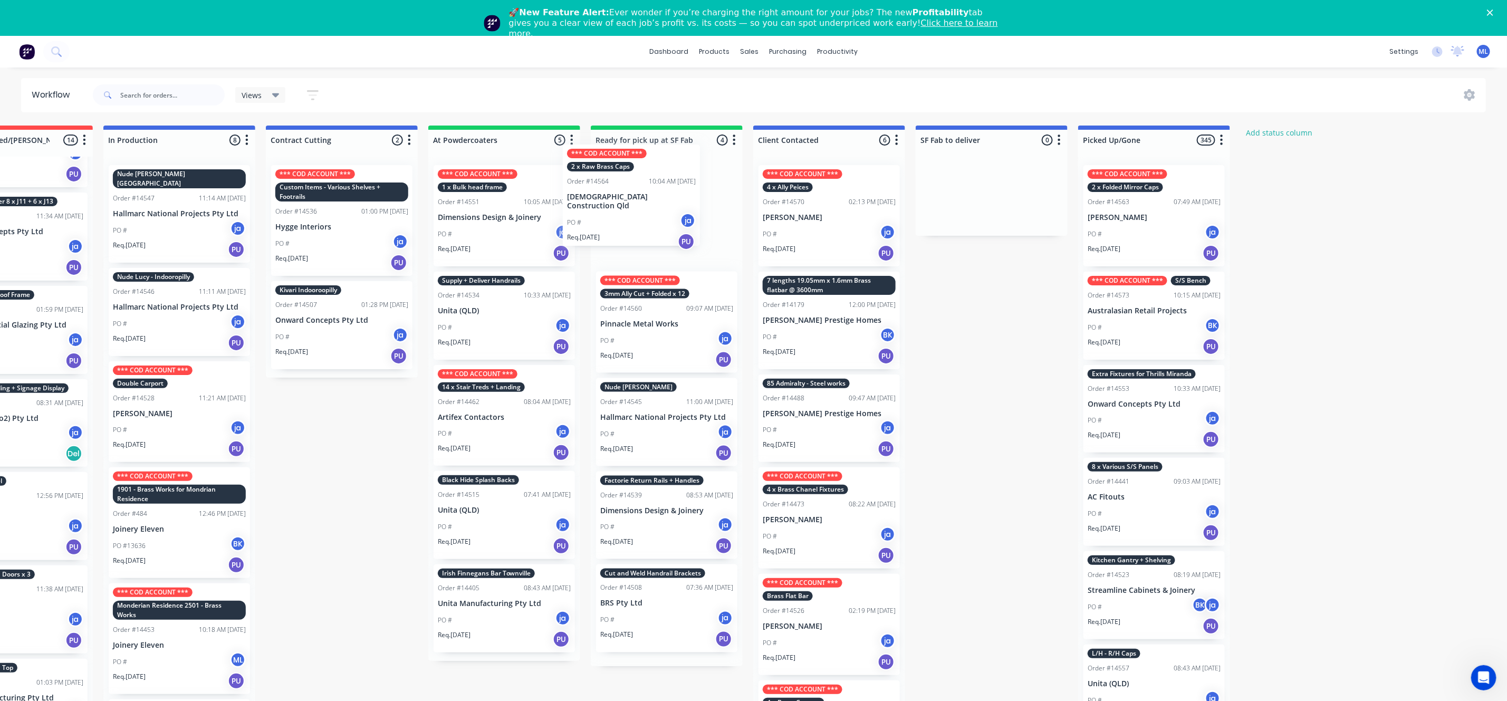
drag, startPoint x: 253, startPoint y: 412, endPoint x: 618, endPoint y: 255, distance: 396.6
click at [633, 187] on div "Submitted 18 Status colour #273444 hex #273444 Save Cancel Summaries Total orde…" at bounding box center [627, 428] width 1759 height 605
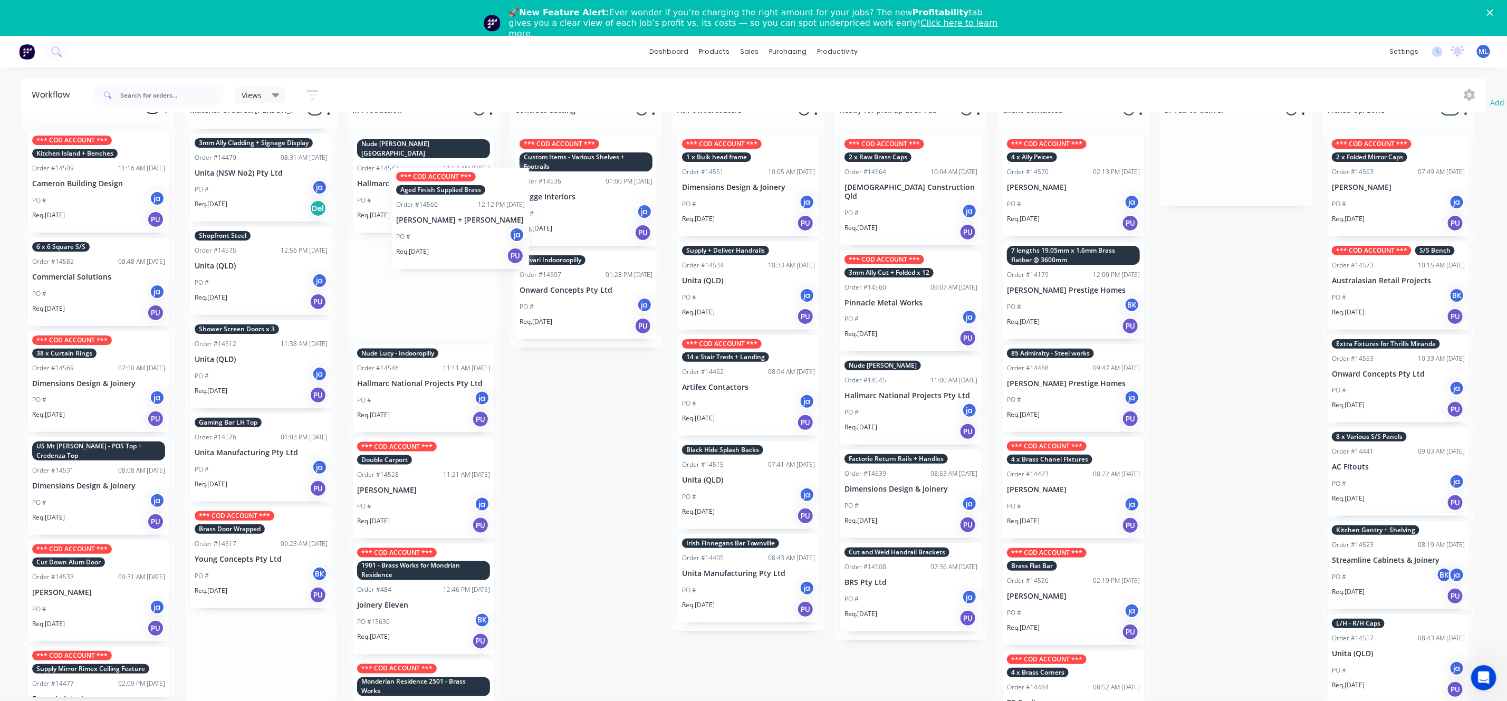
scroll to position [0, 0]
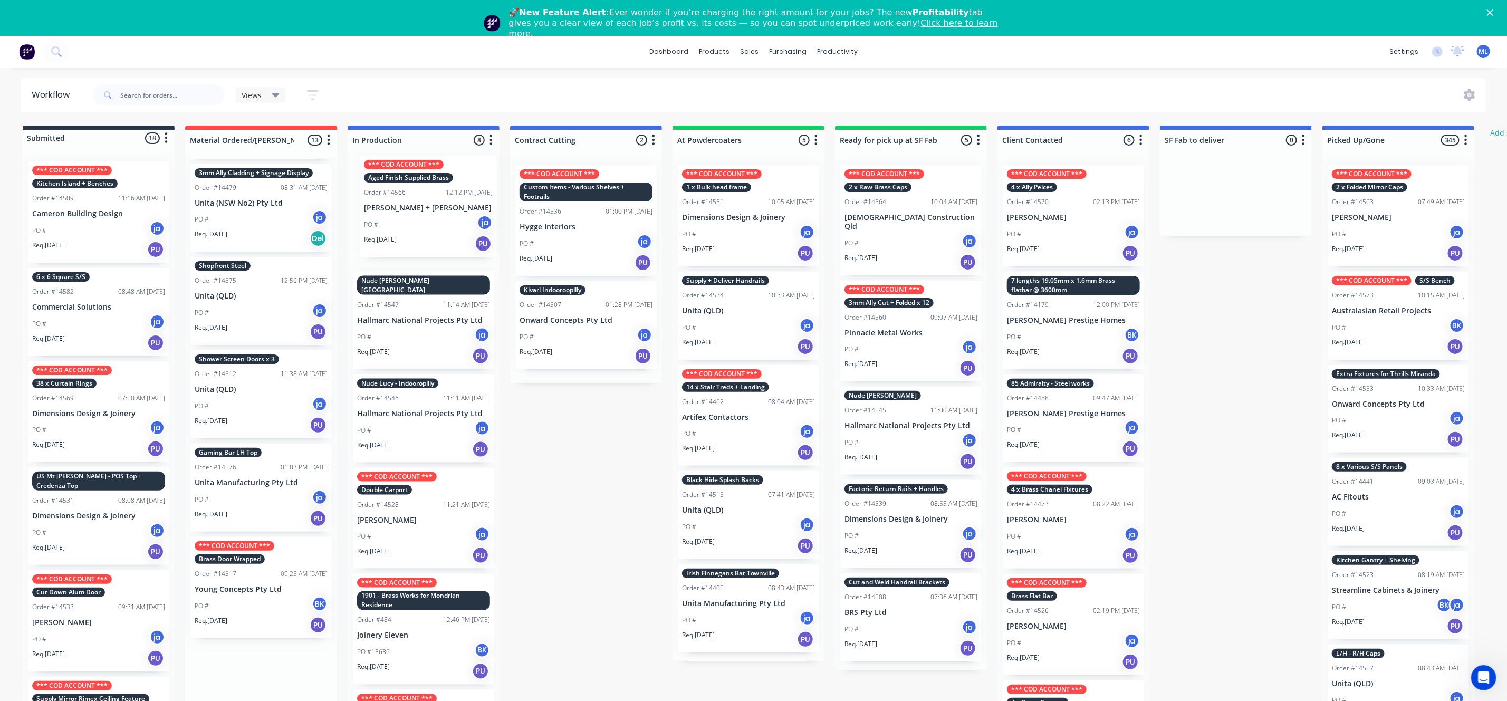
drag, startPoint x: 256, startPoint y: 532, endPoint x: 423, endPoint y: 204, distance: 367.9
click at [428, 203] on div "Submitted 18 Status colour #273444 hex #273444 Save Cancel Summaries Total orde…" at bounding box center [871, 428] width 1759 height 605
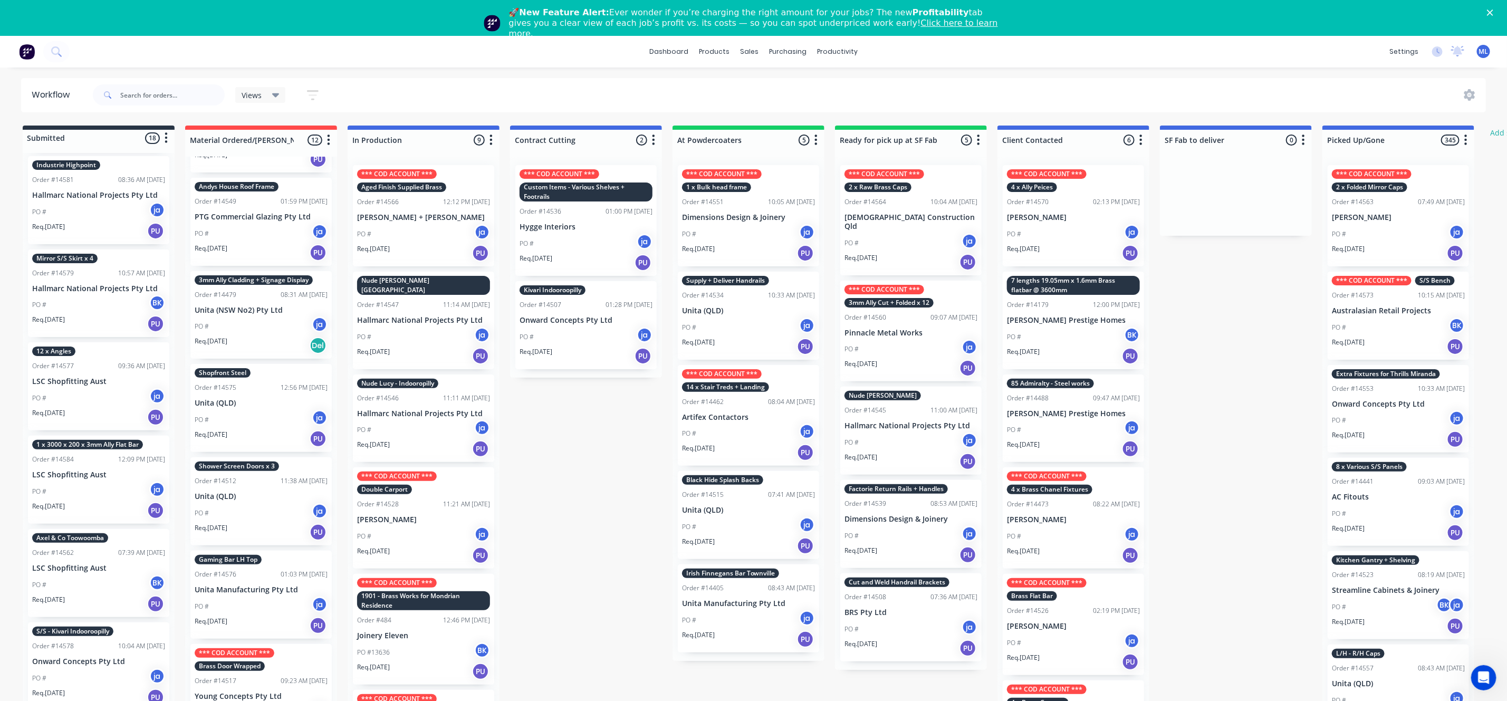
scroll to position [712, 0]
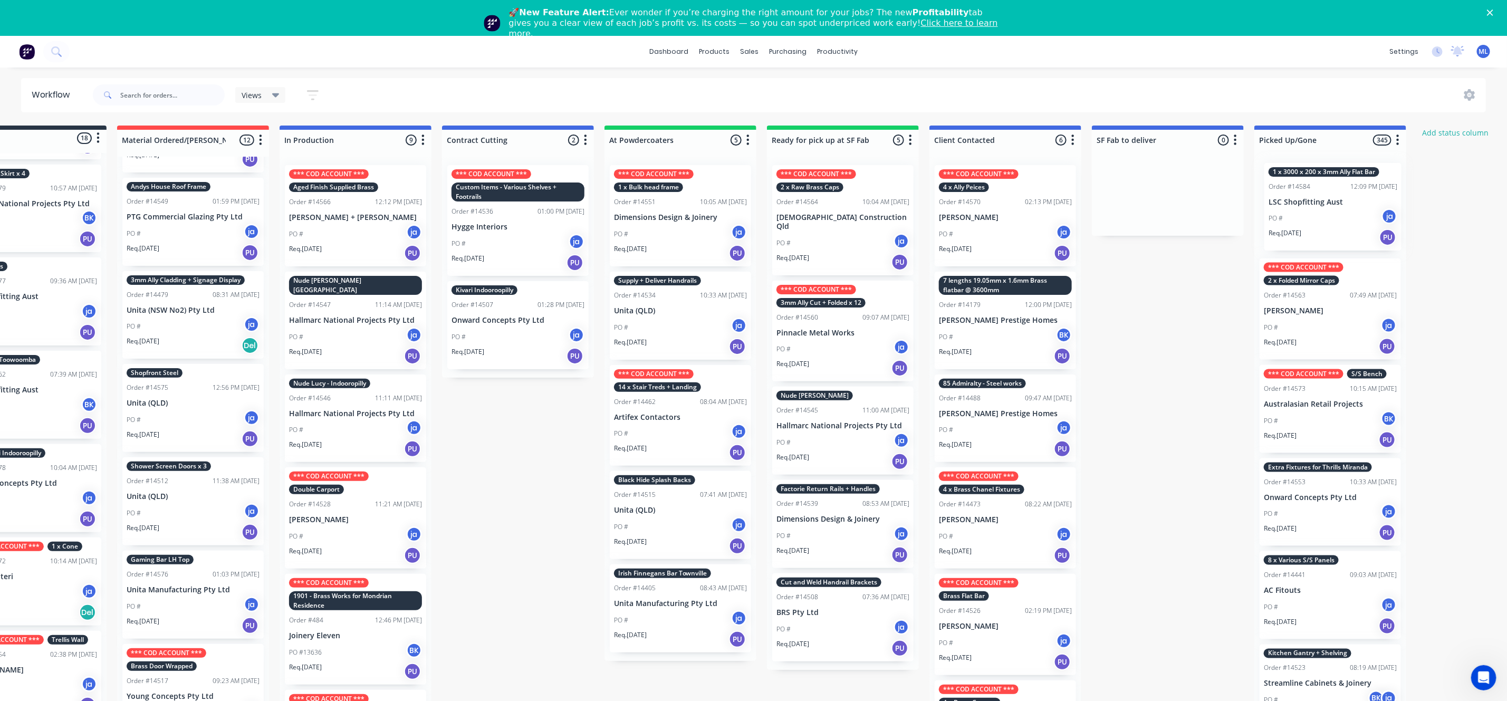
drag, startPoint x: 101, startPoint y: 413, endPoint x: 1305, endPoint y: 241, distance: 1216.2
click at [1351, 225] on div "Submitted 18 Status colour #273444 hex #273444 Save Cancel Summaries Total orde…" at bounding box center [803, 428] width 1759 height 605
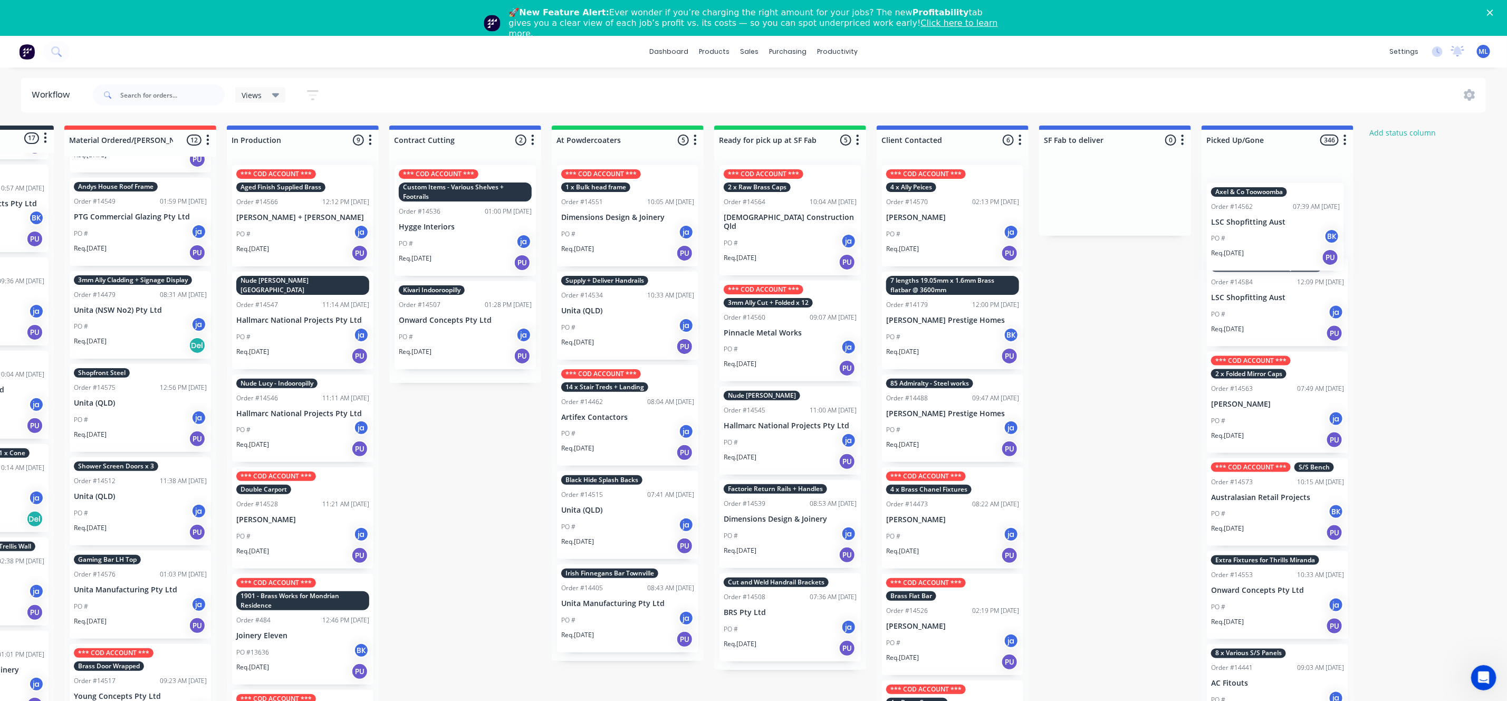
scroll to position [0, 131]
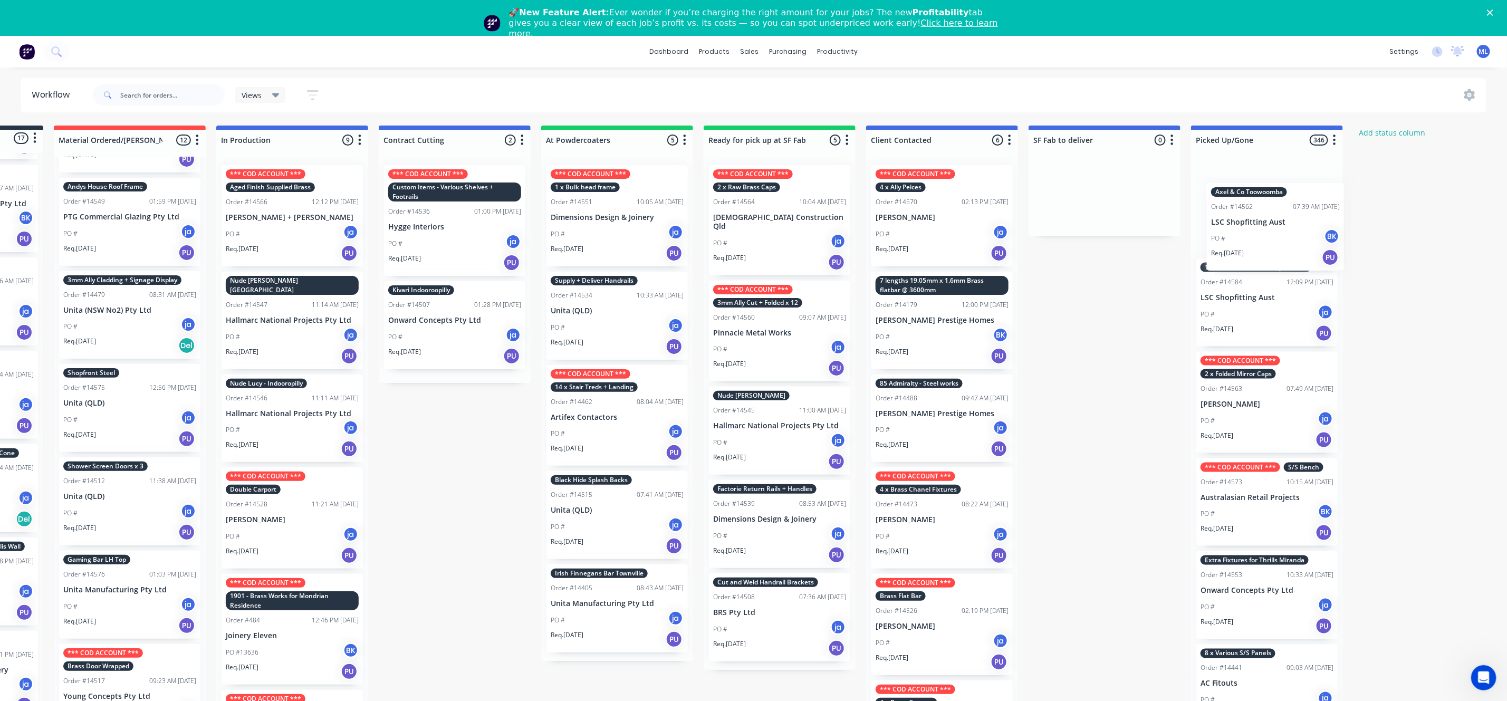
drag, startPoint x: 136, startPoint y: 396, endPoint x: 1240, endPoint y: 220, distance: 1118.2
click at [1272, 217] on div "Submitted 17 Status colour #273444 hex #273444 Save Cancel Summaries Total orde…" at bounding box center [740, 428] width 1759 height 605
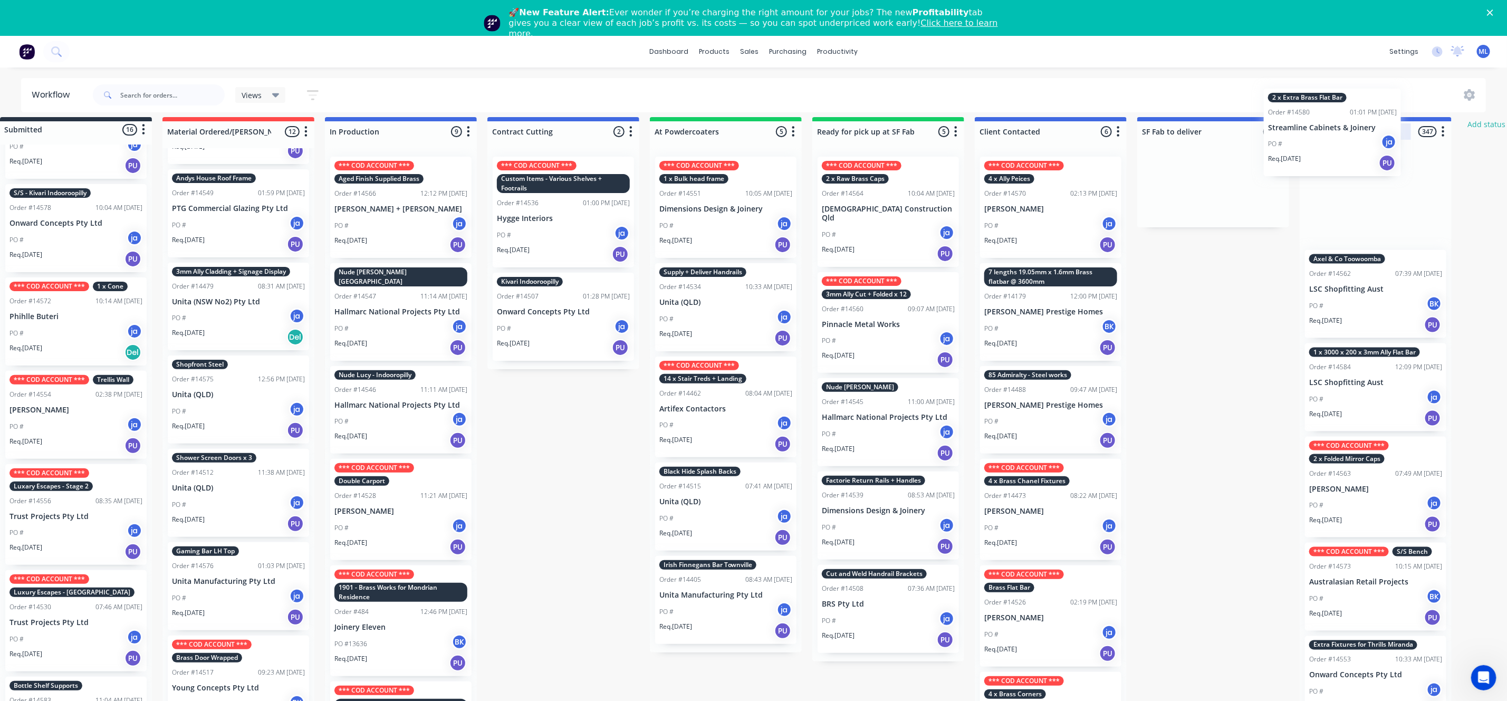
scroll to position [2, 63]
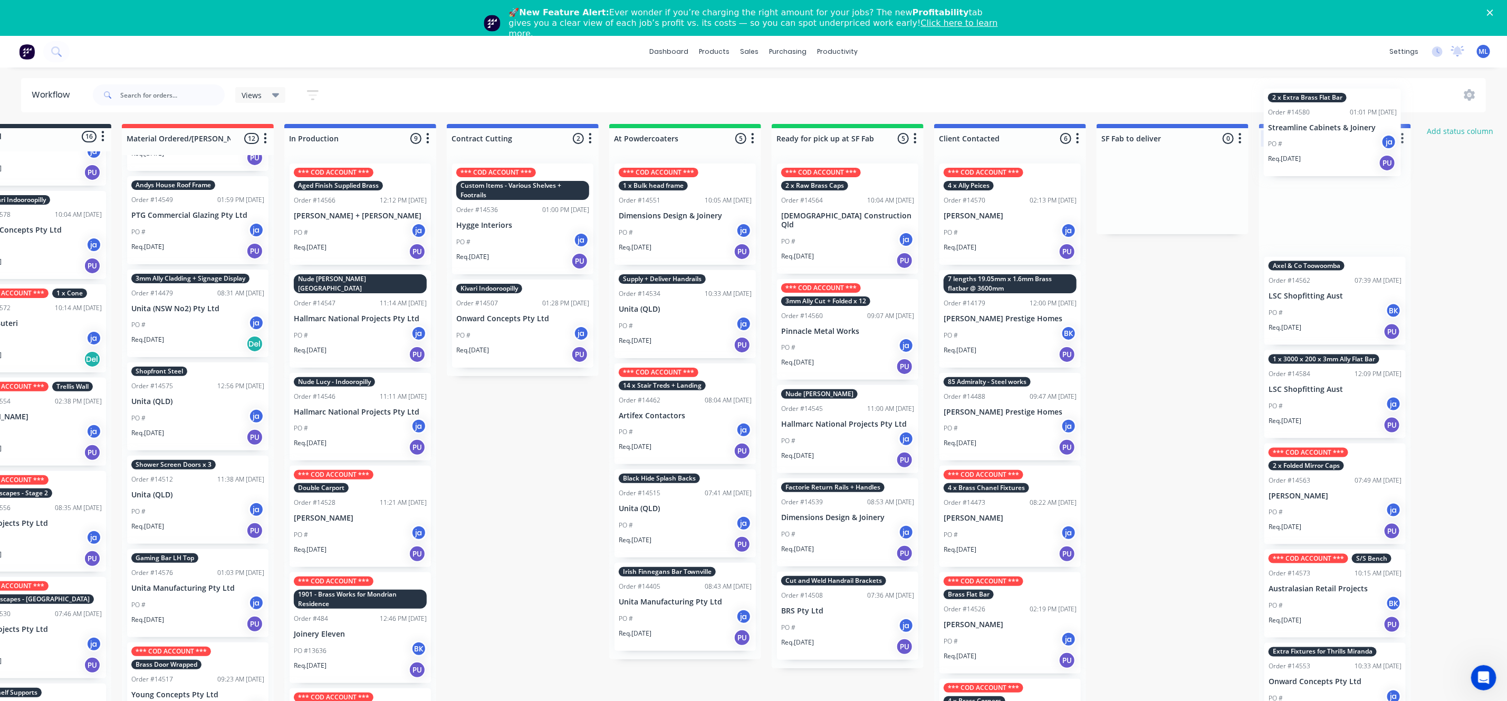
drag, startPoint x: 93, startPoint y: 516, endPoint x: 1334, endPoint y: 132, distance: 1298.9
click at [1334, 132] on div "Submitted 16 Status colour #273444 hex #273444 Save Cancel Summaries Total orde…" at bounding box center [808, 426] width 1759 height 605
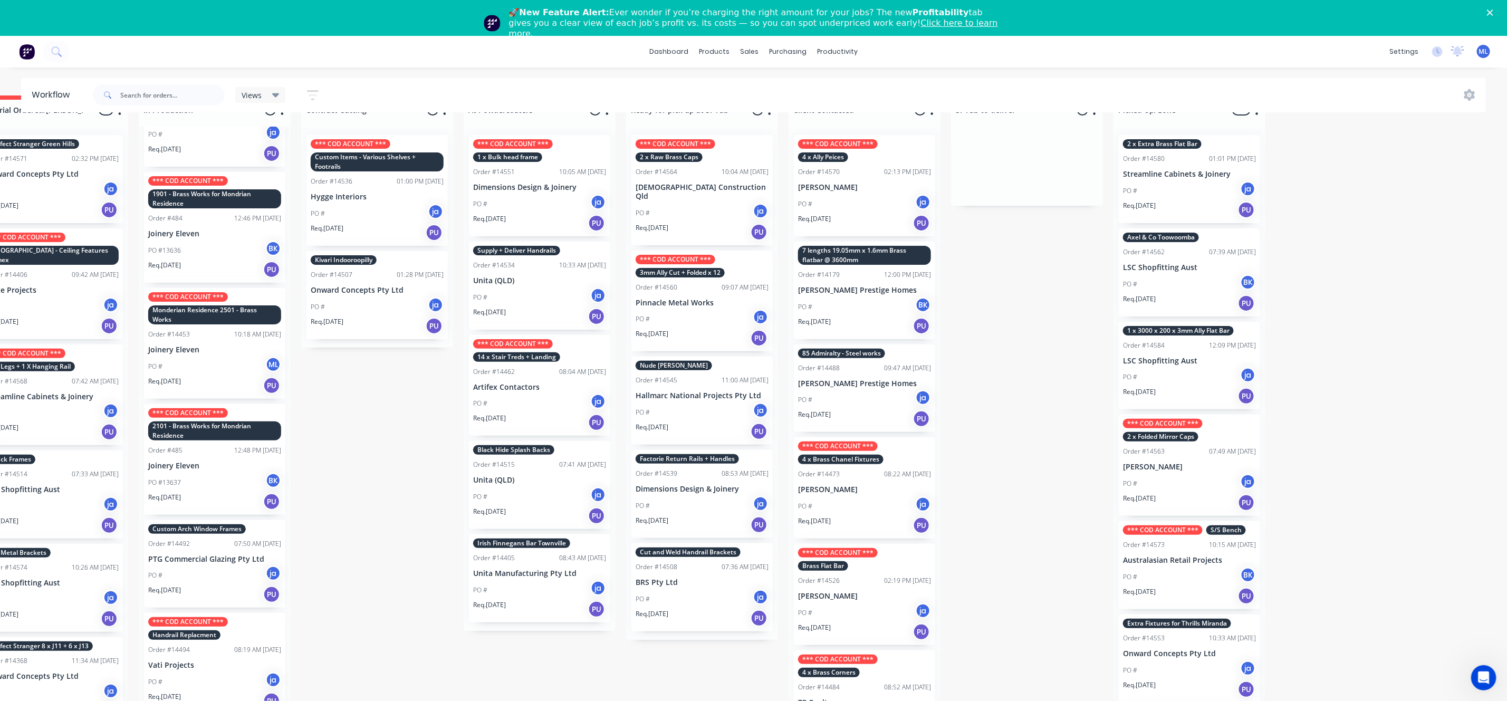
scroll to position [42, 252]
